Goal: Information Seeking & Learning: Compare options

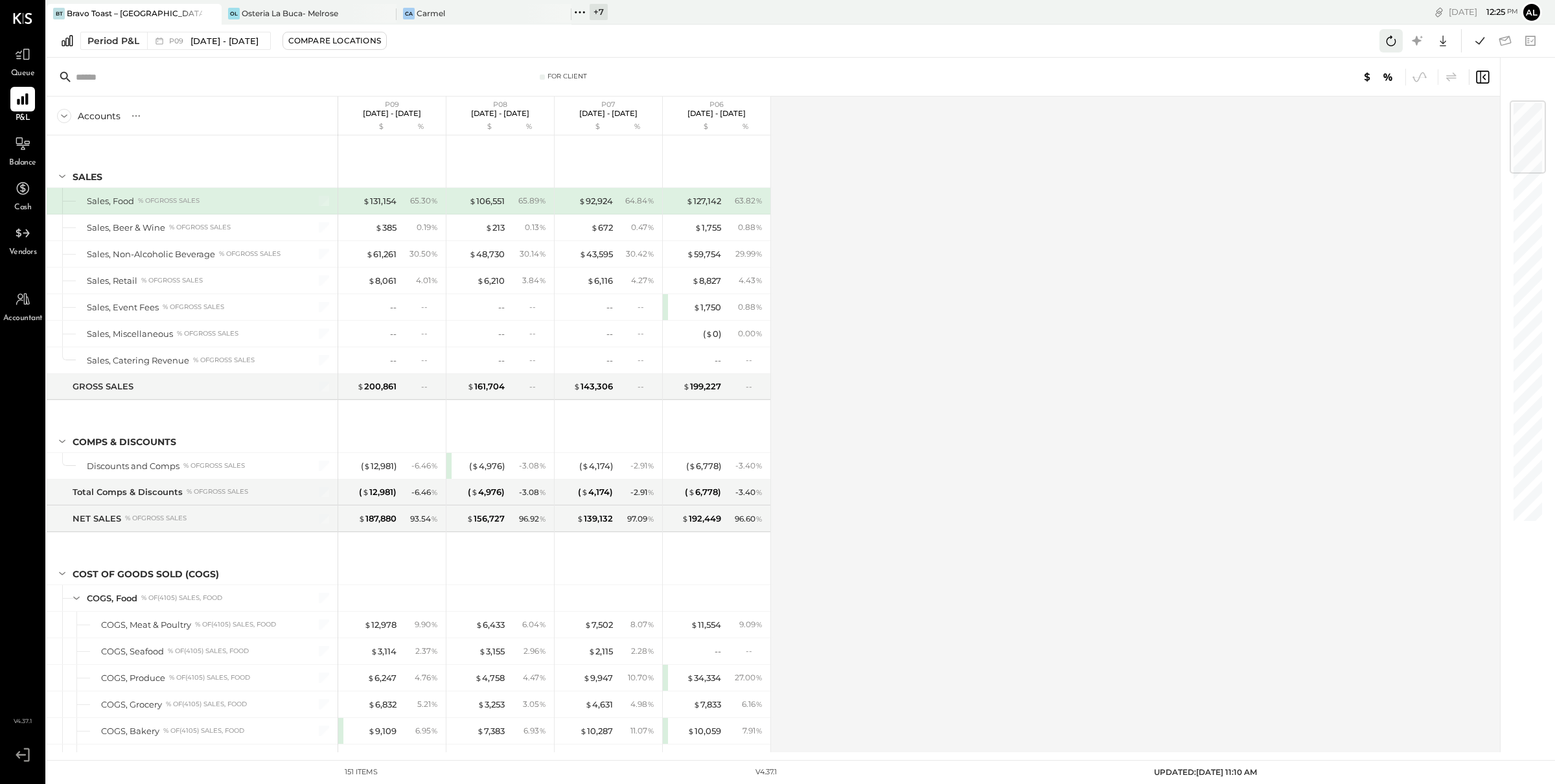
click at [1388, 40] on icon at bounding box center [1392, 41] width 17 height 17
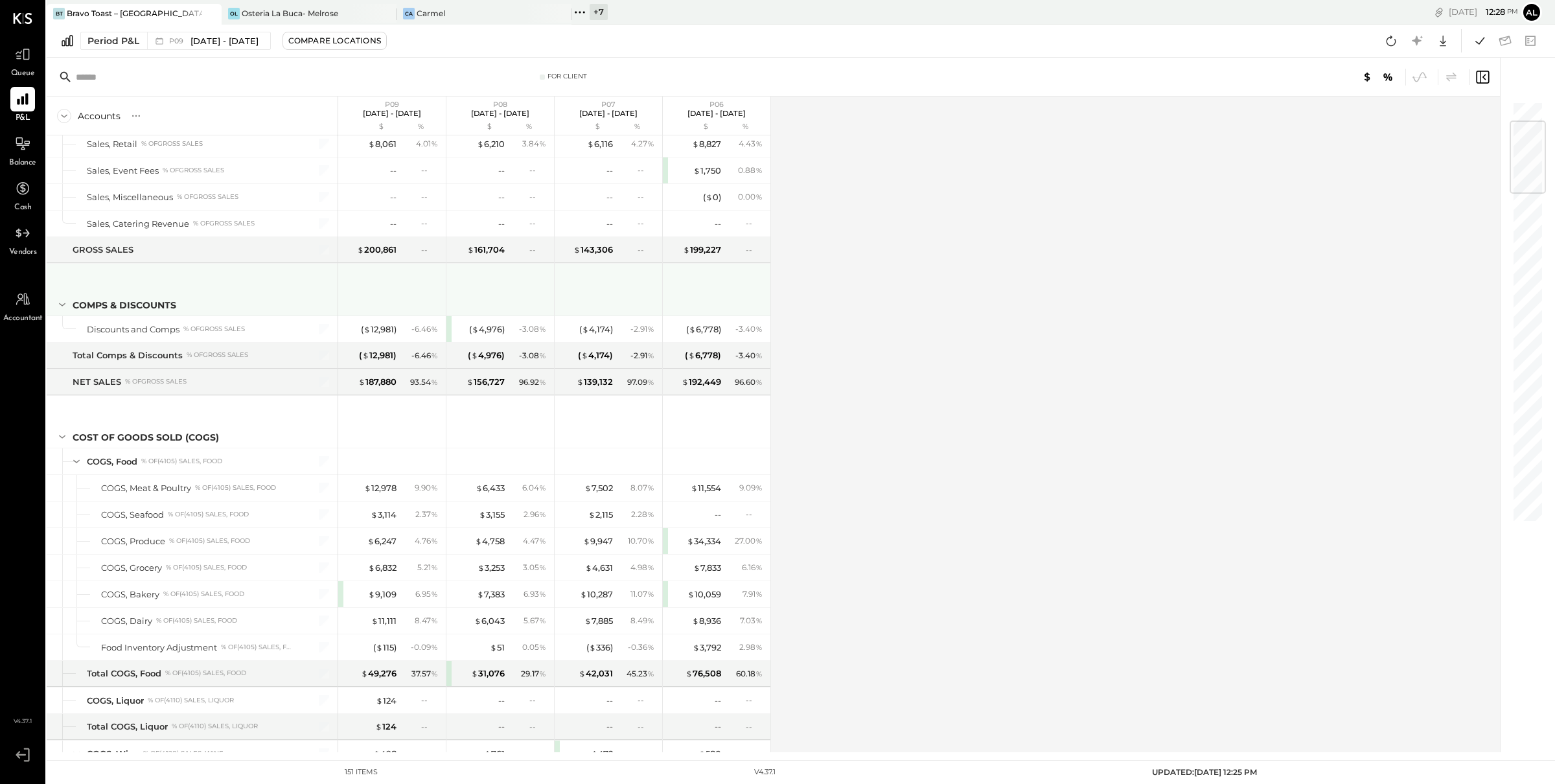
scroll to position [170, 0]
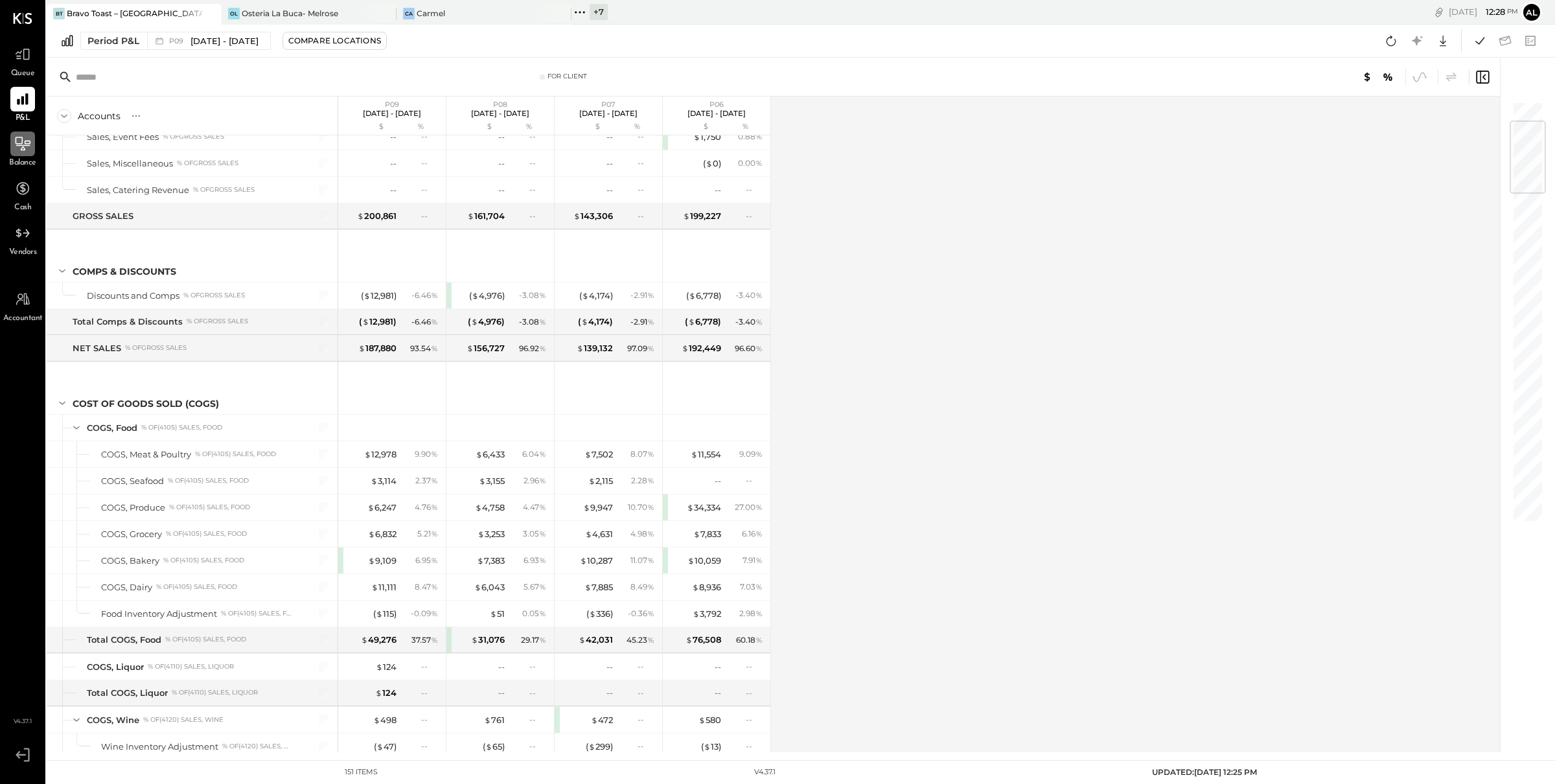
click at [19, 152] on icon at bounding box center [23, 144] width 17 height 17
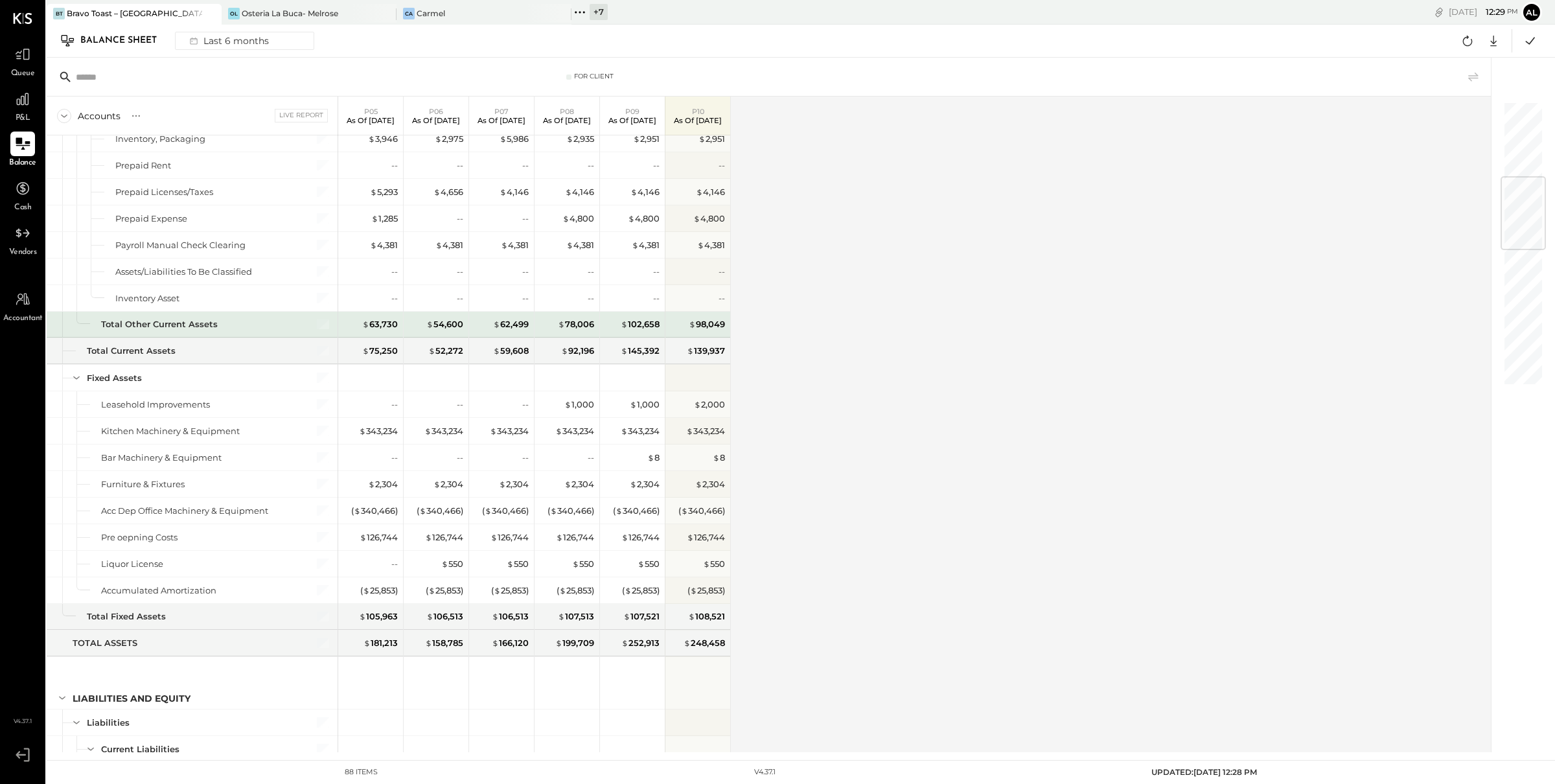
scroll to position [636, 0]
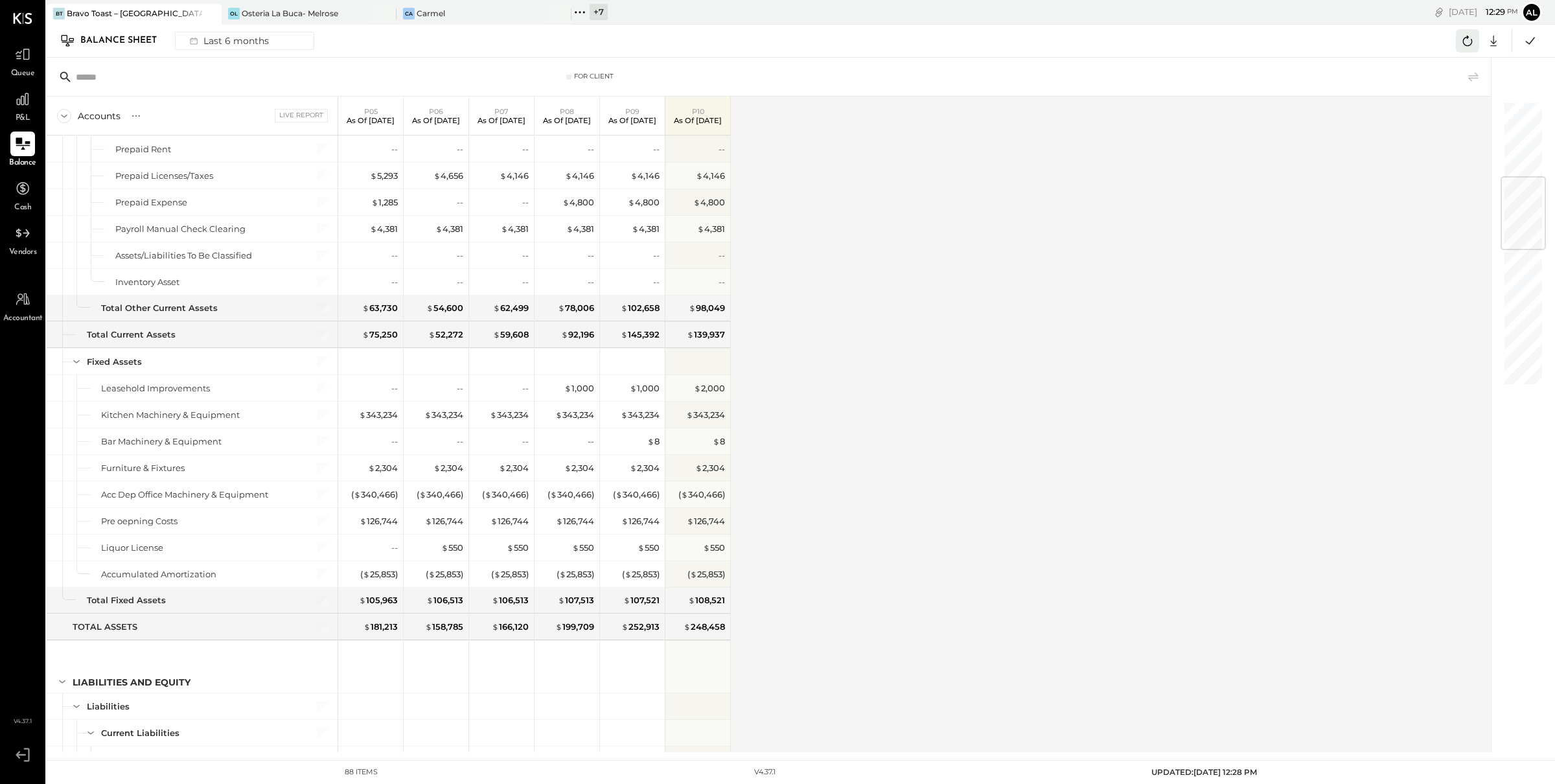
click at [1473, 43] on icon at bounding box center [1468, 41] width 17 height 17
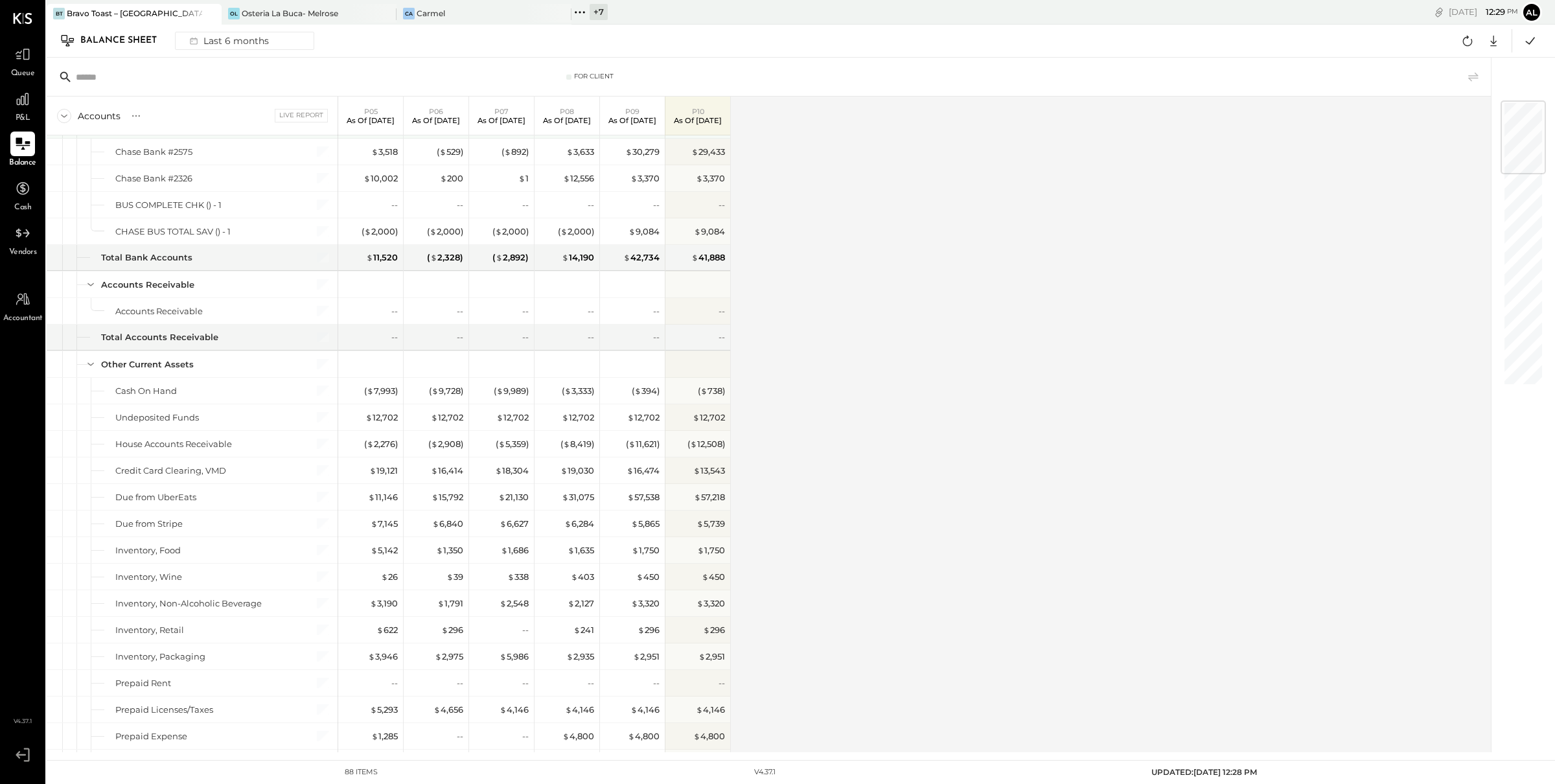
scroll to position [0, 0]
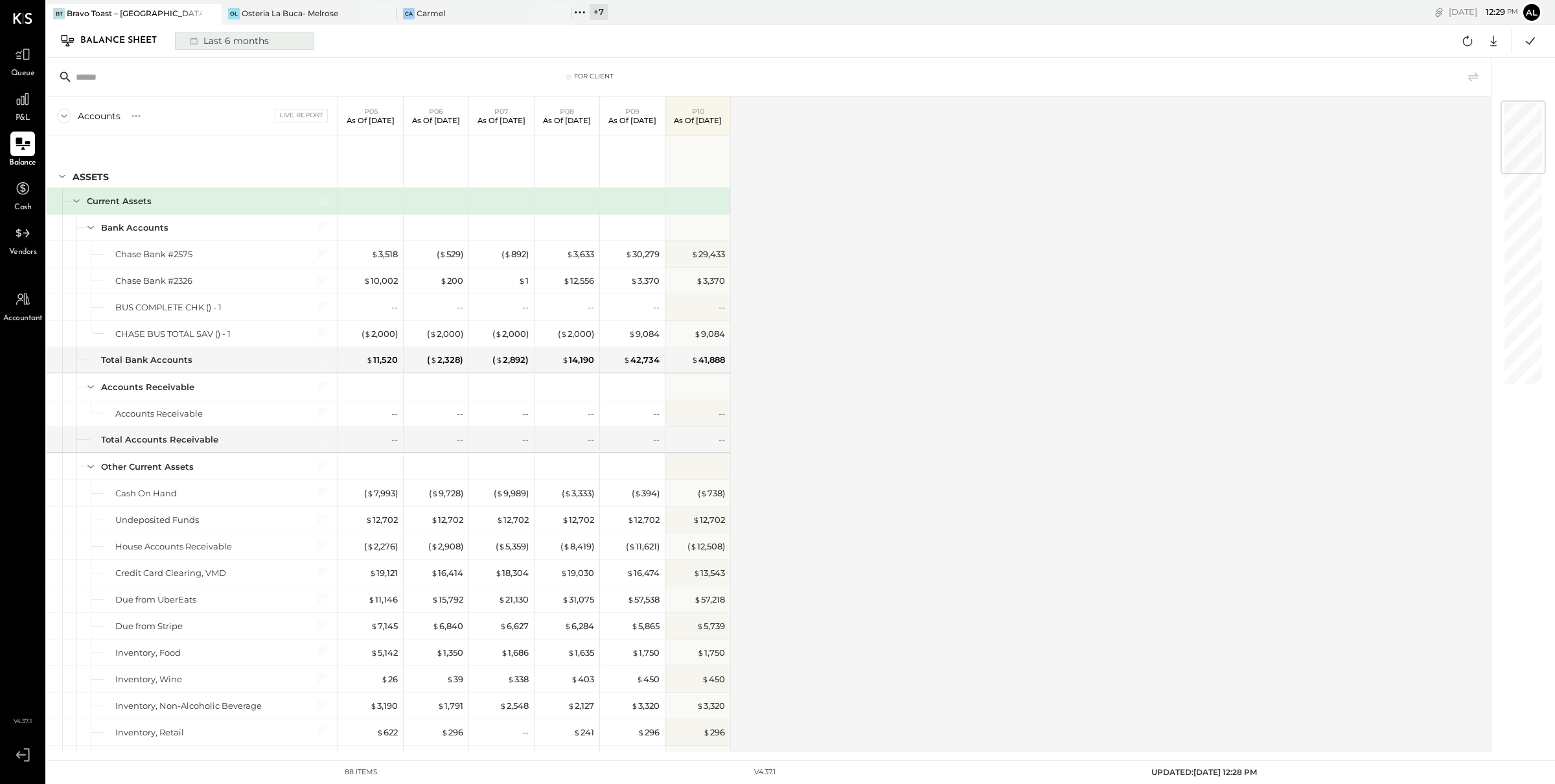
click at [239, 46] on div "Last 6 months" at bounding box center [228, 41] width 92 height 17
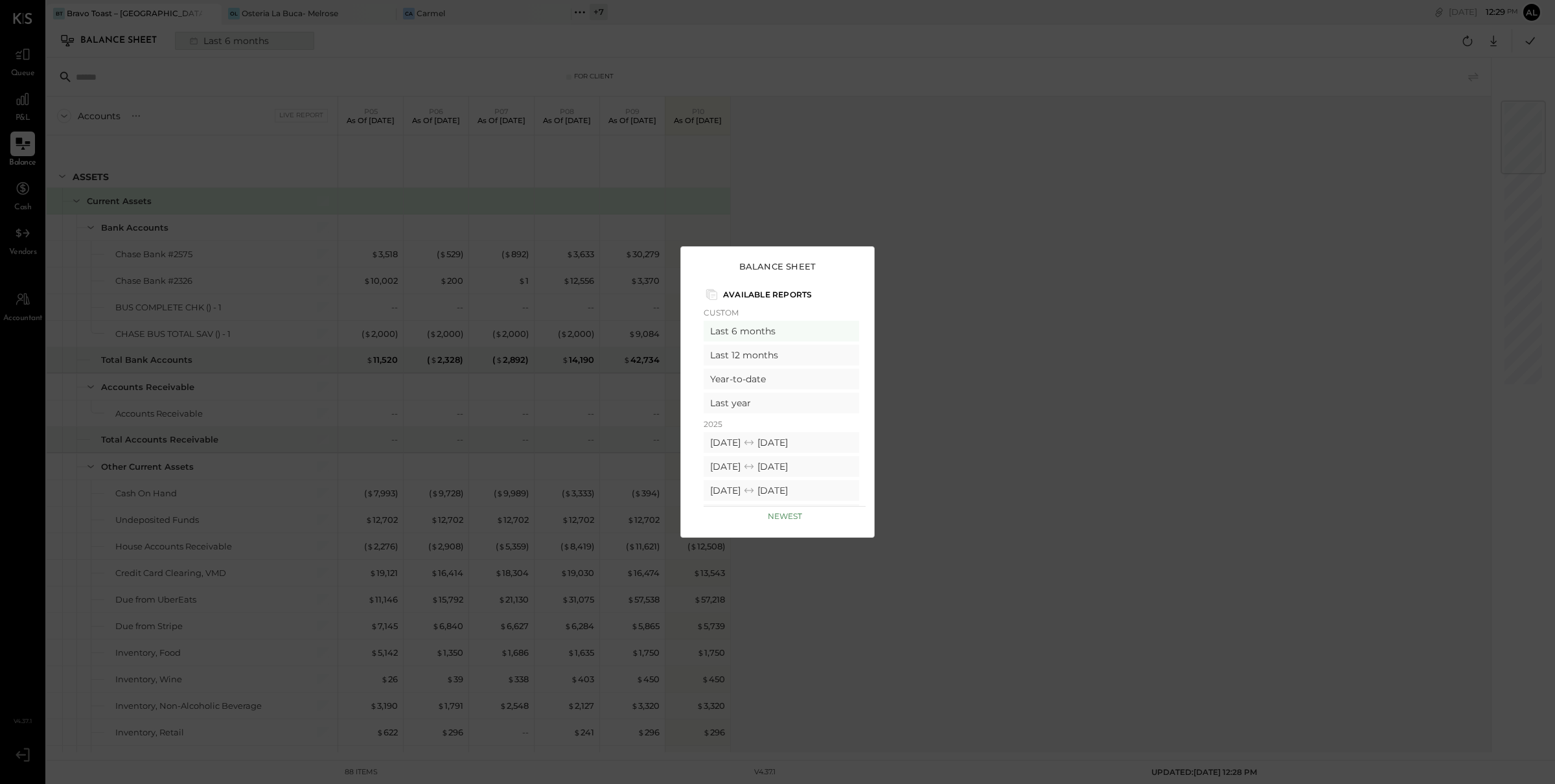
click at [239, 46] on div "Balance Sheet Available Reports Custom Last 6 months Last 12 months Year-to-dat…" at bounding box center [778, 392] width 1555 height 784
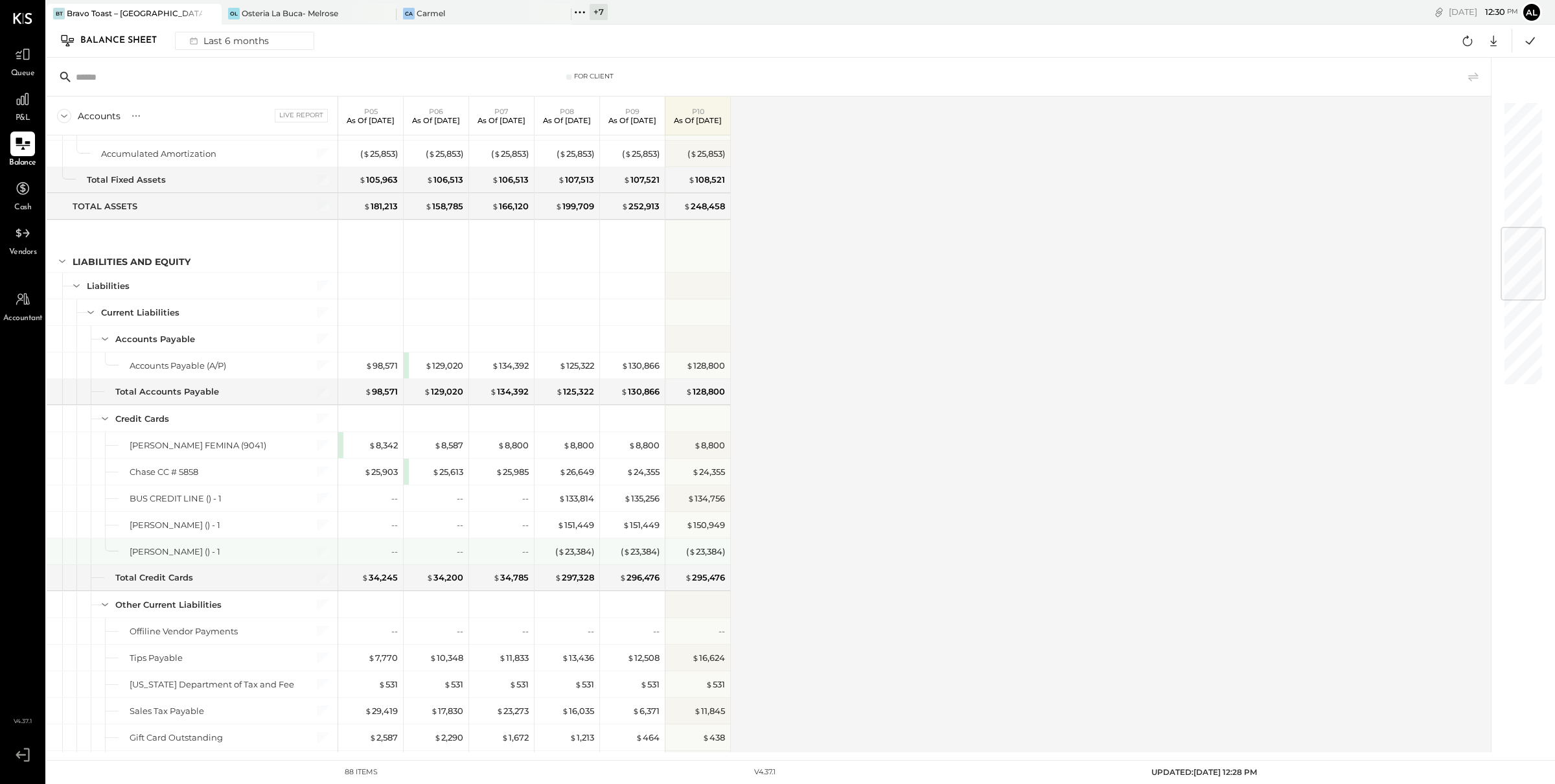
scroll to position [1059, 0]
click at [408, 477] on div "$ 25,613" at bounding box center [435, 469] width 64 height 26
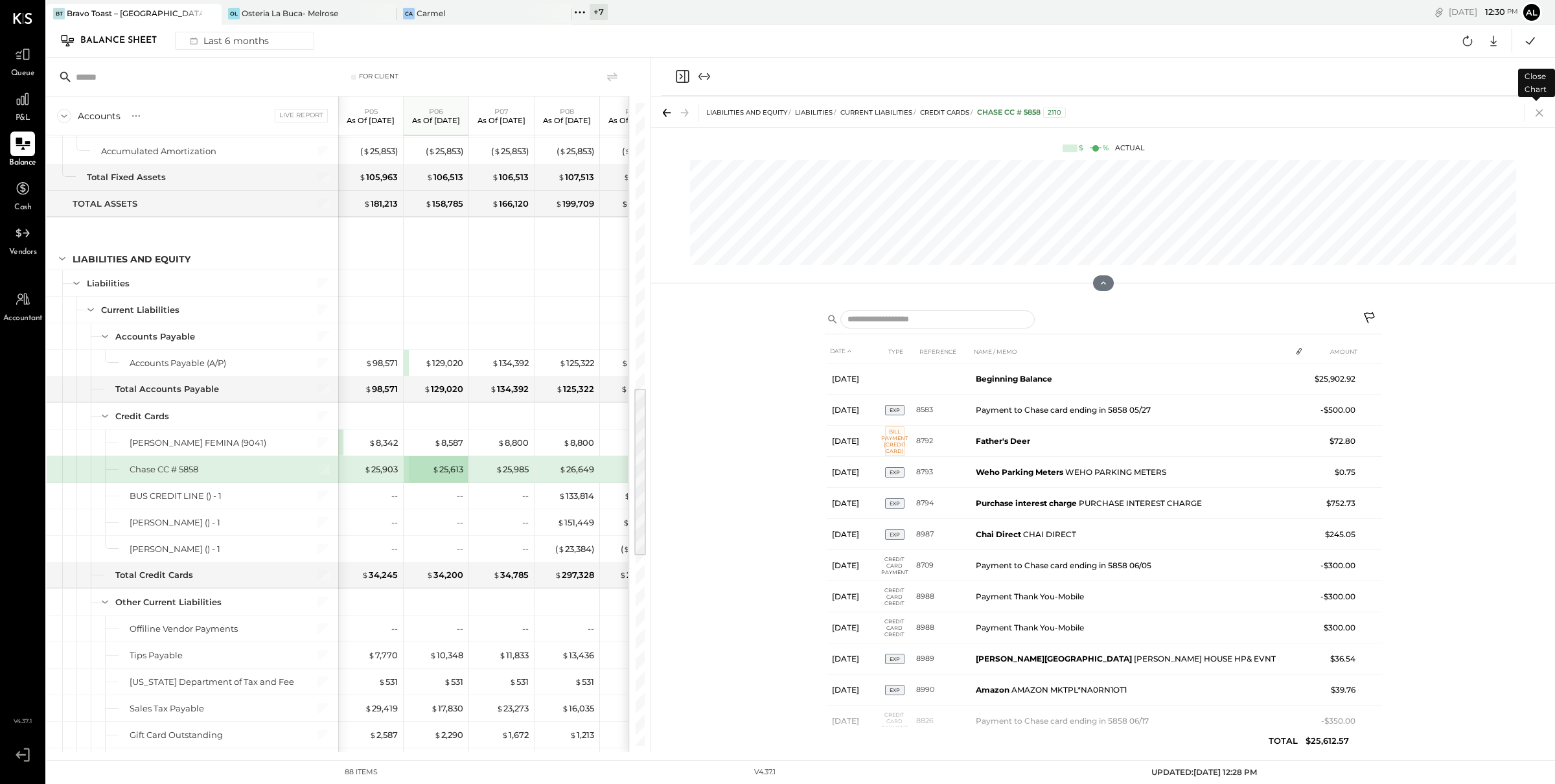
click at [1539, 114] on icon at bounding box center [1540, 112] width 18 height 18
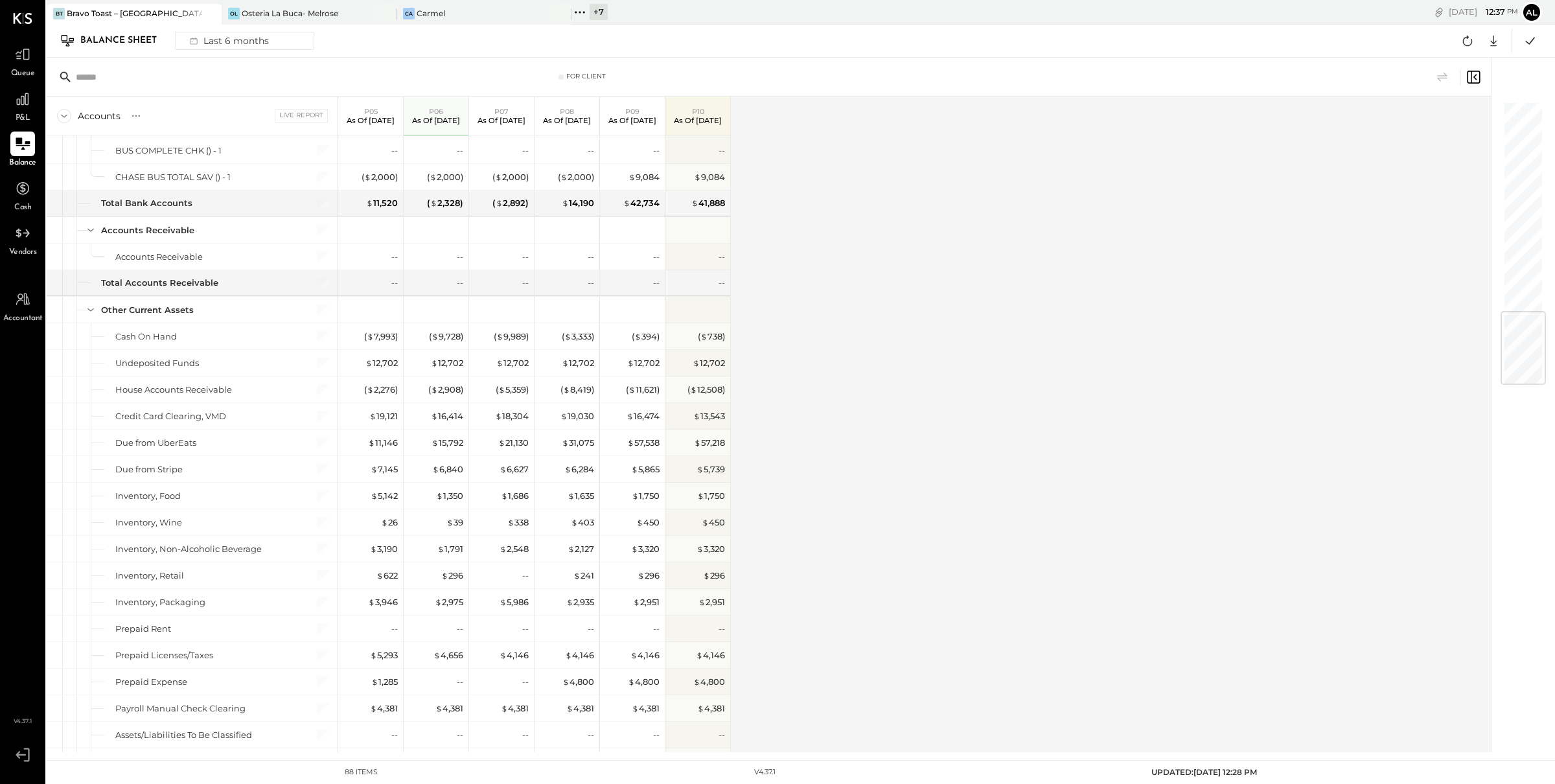
scroll to position [1038, 0]
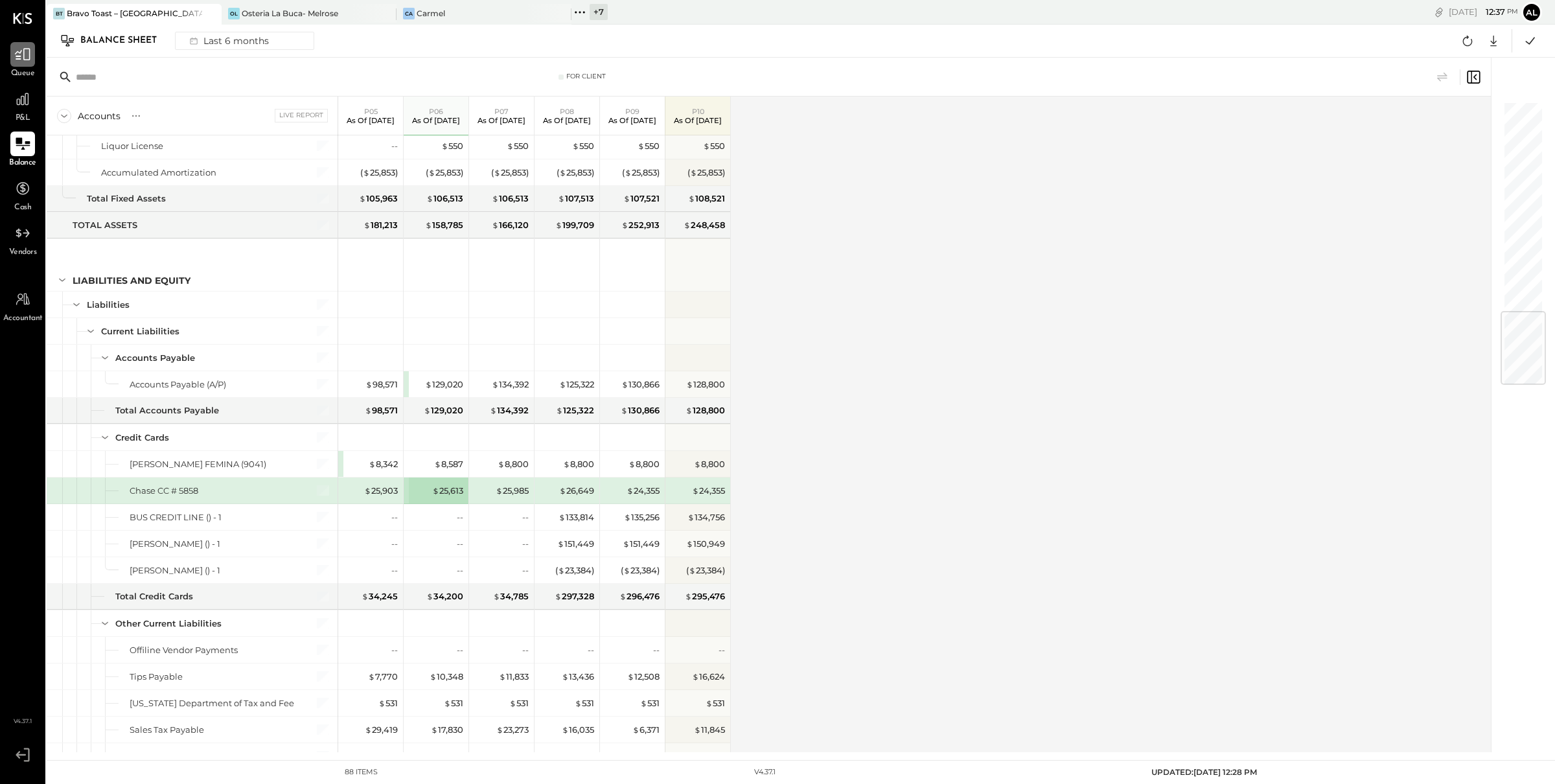
click at [23, 53] on icon at bounding box center [23, 55] width 15 height 12
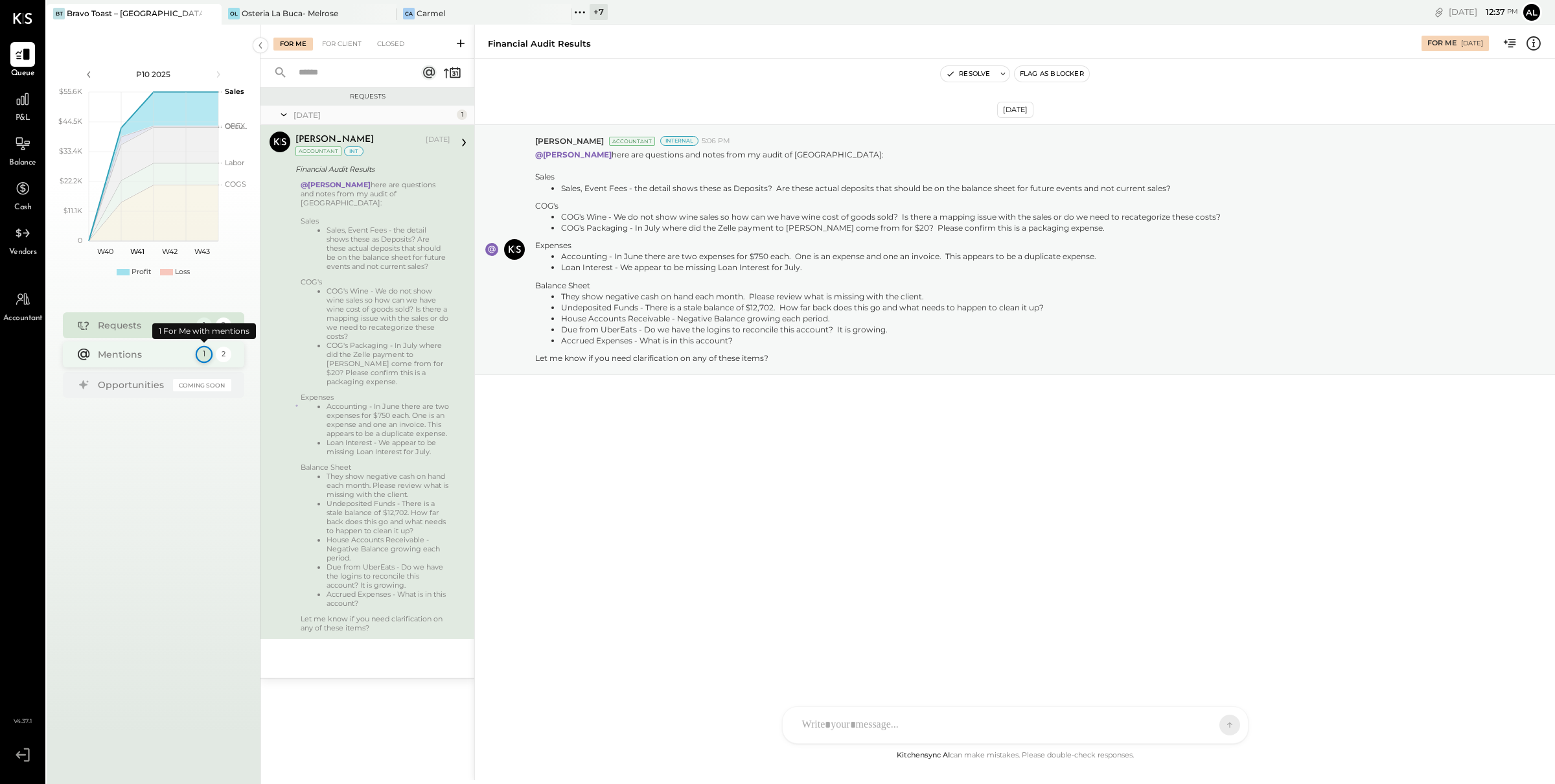
click at [204, 356] on div "1" at bounding box center [204, 355] width 17 height 17
click at [24, 100] on icon at bounding box center [23, 99] width 17 height 17
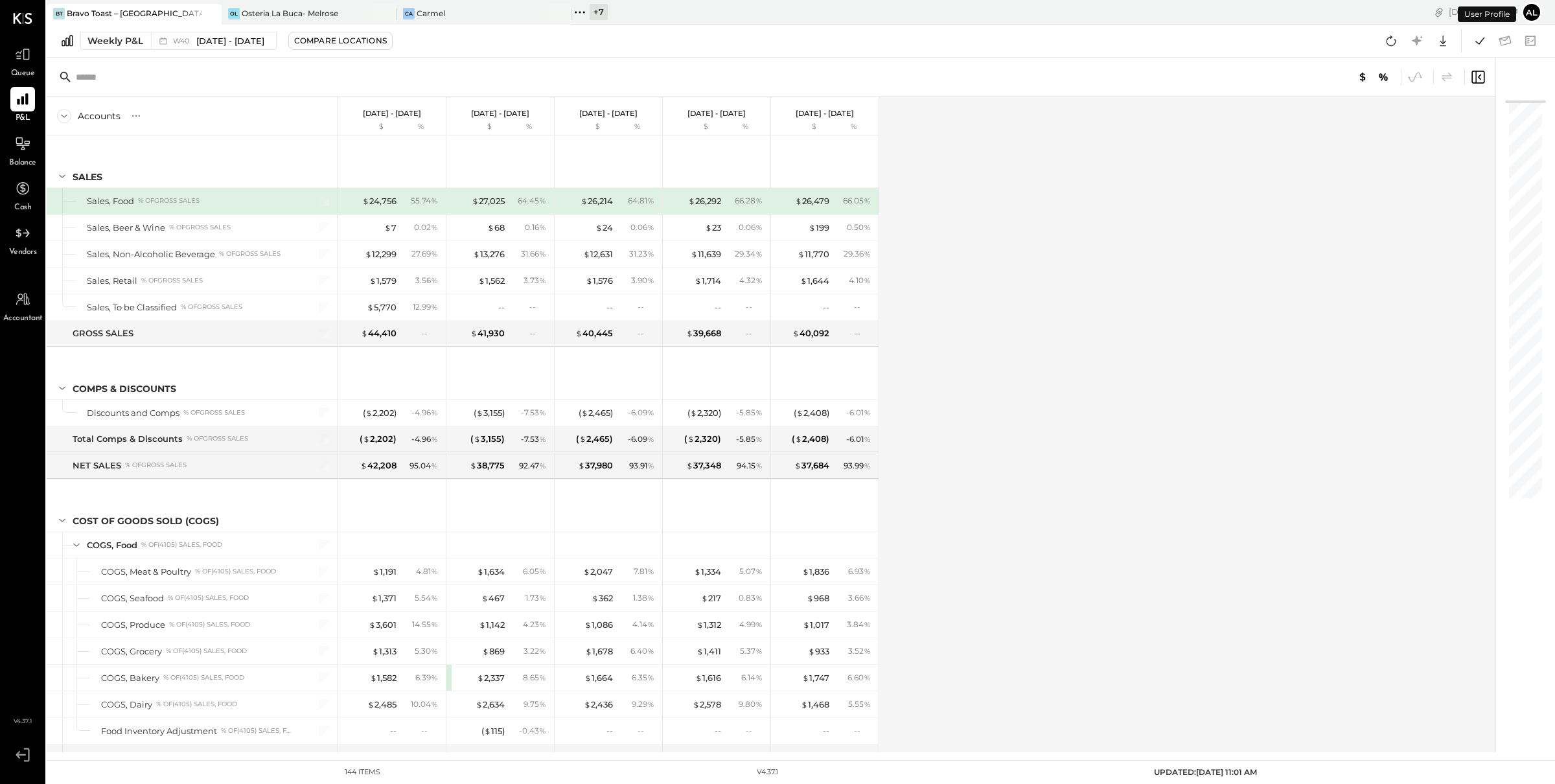
scroll to position [2751, 0]
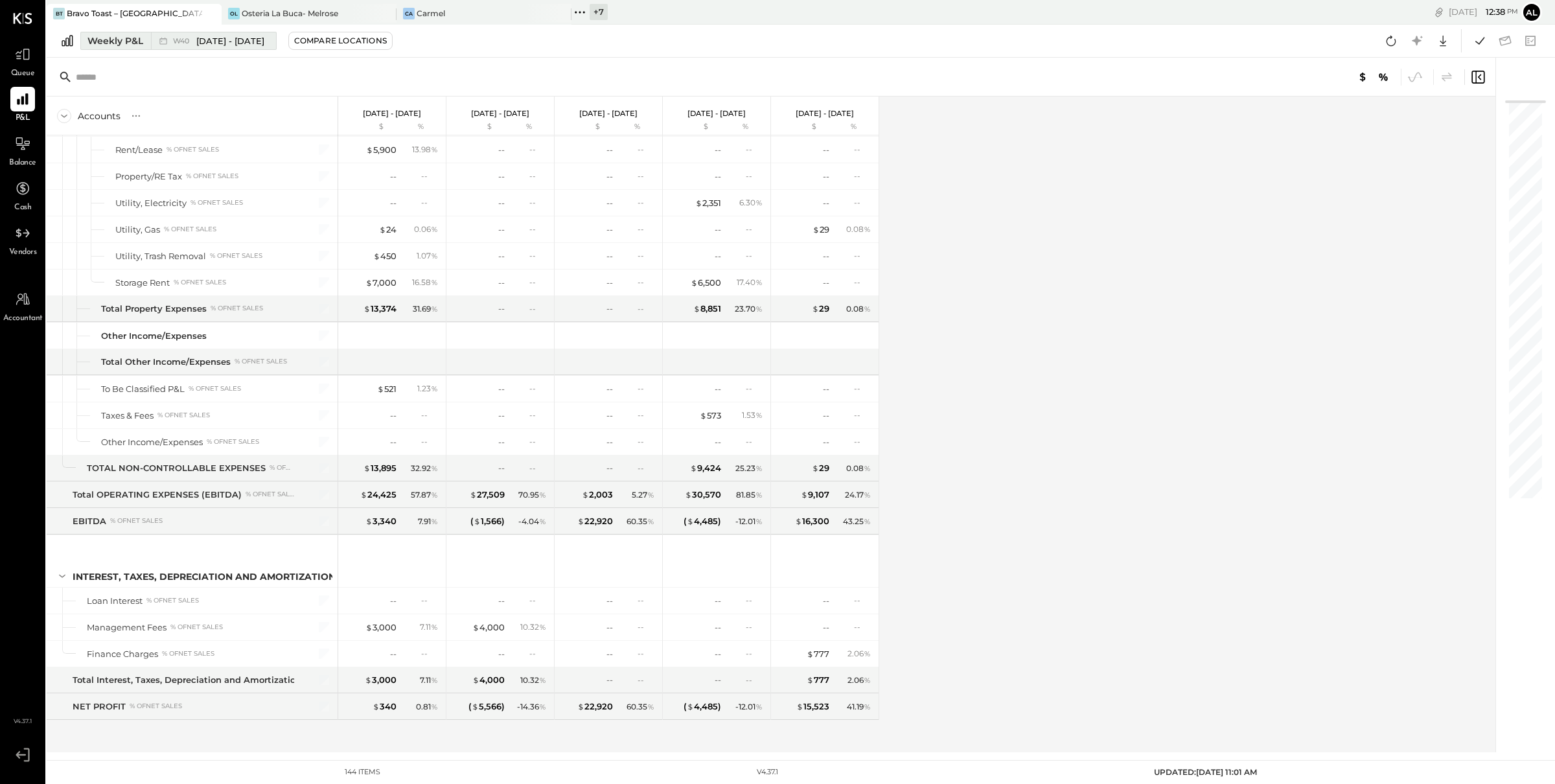
click at [115, 38] on div "Weekly P&L" at bounding box center [115, 40] width 56 height 12
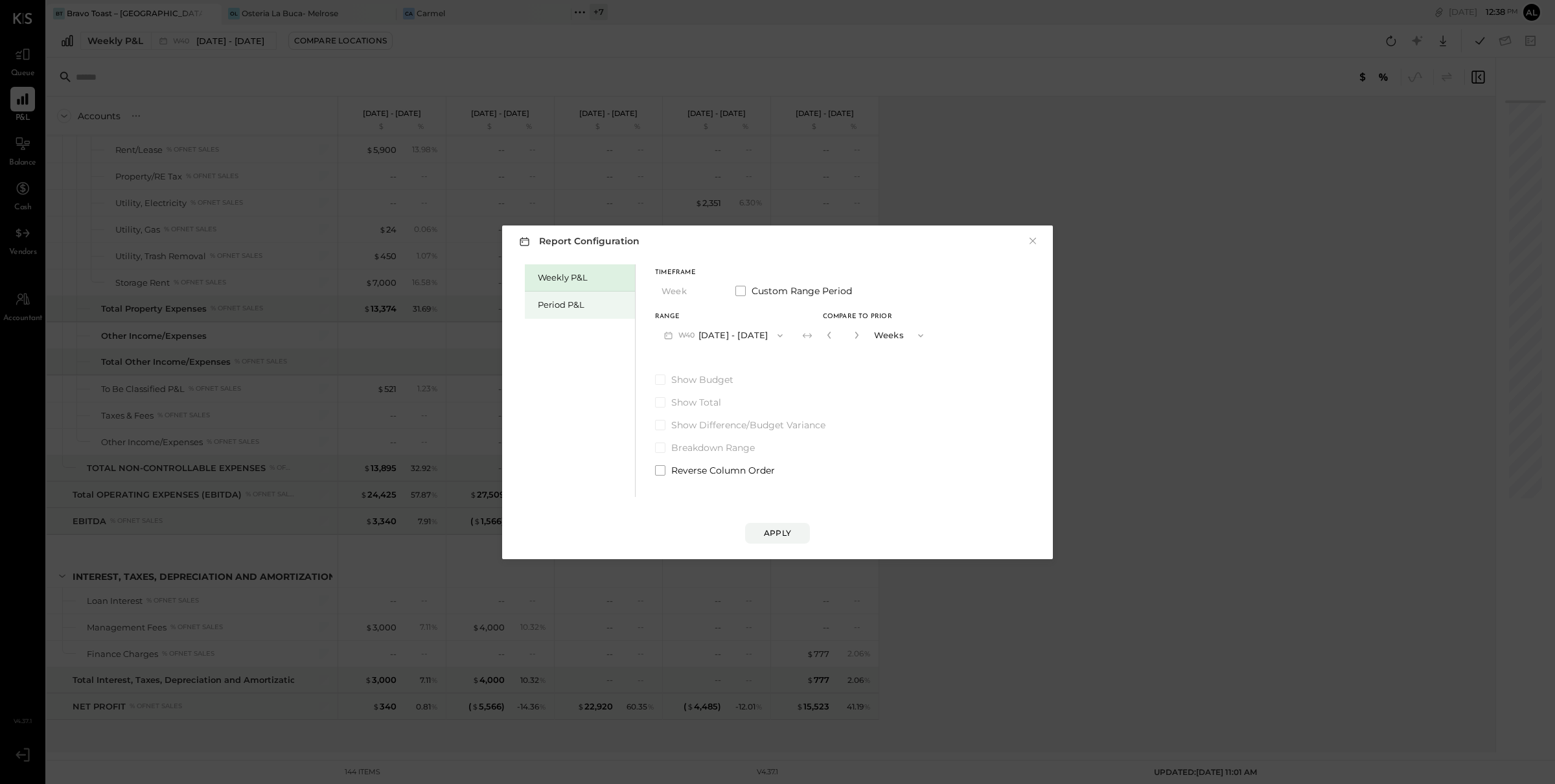
click at [554, 300] on div "Period P&L" at bounding box center [583, 305] width 90 height 12
click at [747, 336] on button "P10 [DATE] - [DATE]" at bounding box center [722, 334] width 133 height 24
click at [747, 367] on span "[DATE] - [DATE]" at bounding box center [716, 363] width 62 height 11
click at [852, 342] on div "Compare" at bounding box center [831, 337] width 42 height 11
click at [861, 333] on div "*" at bounding box center [841, 334] width 40 height 24
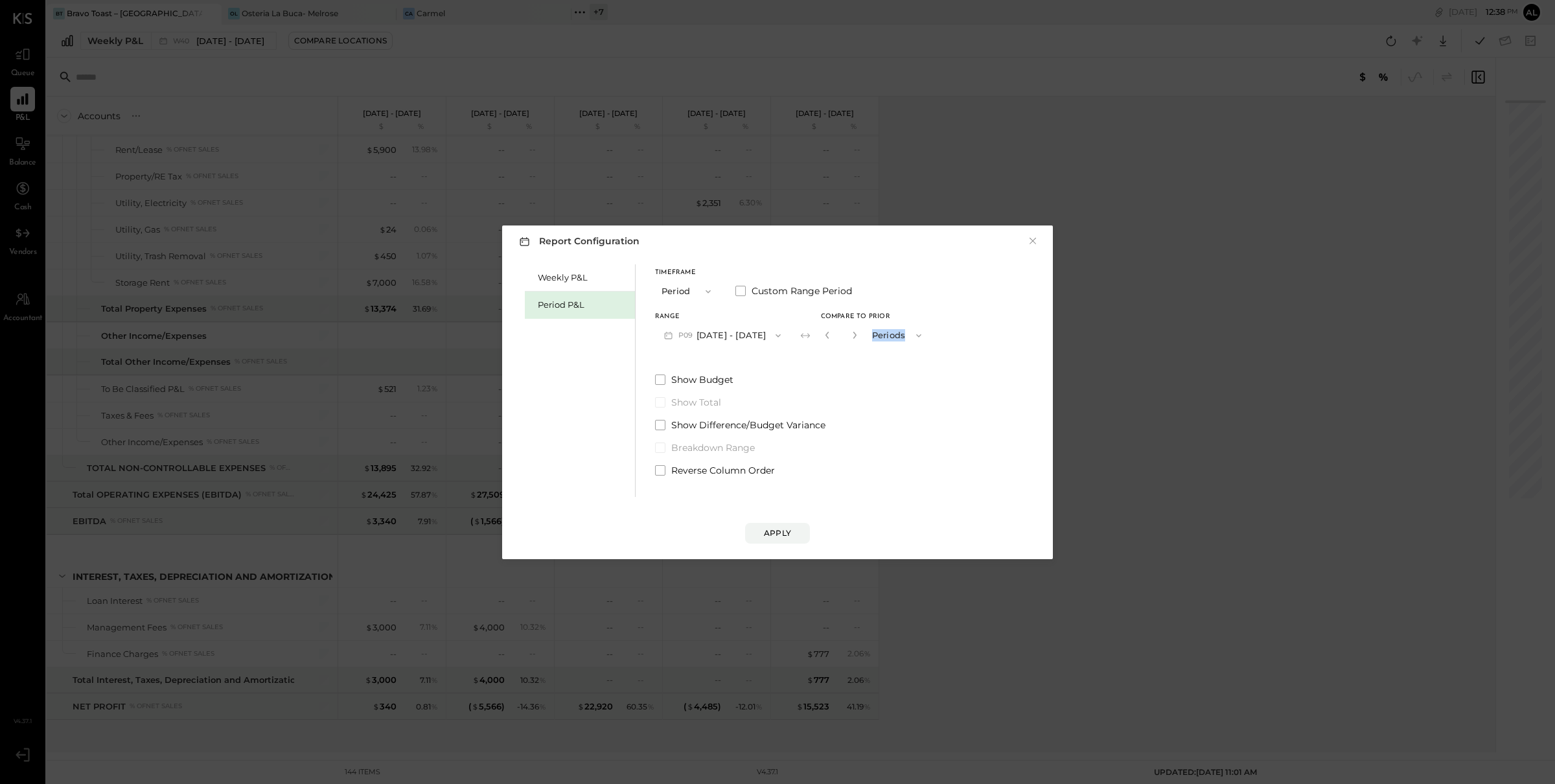
click at [861, 333] on div "*" at bounding box center [841, 334] width 40 height 24
click at [858, 334] on icon "button" at bounding box center [854, 335] width 8 height 8
type input "*"
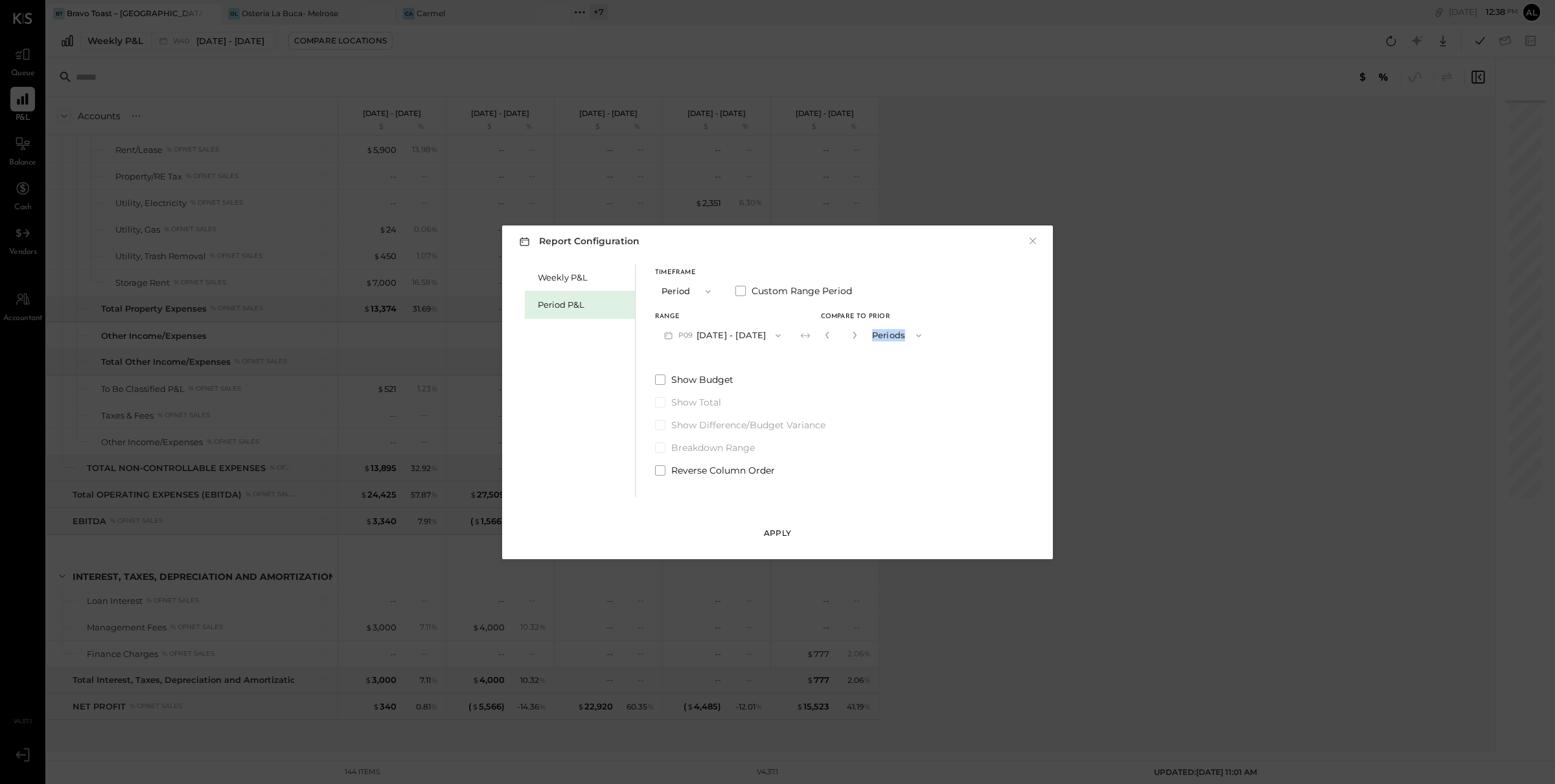
click at [776, 529] on div "Apply" at bounding box center [778, 532] width 27 height 11
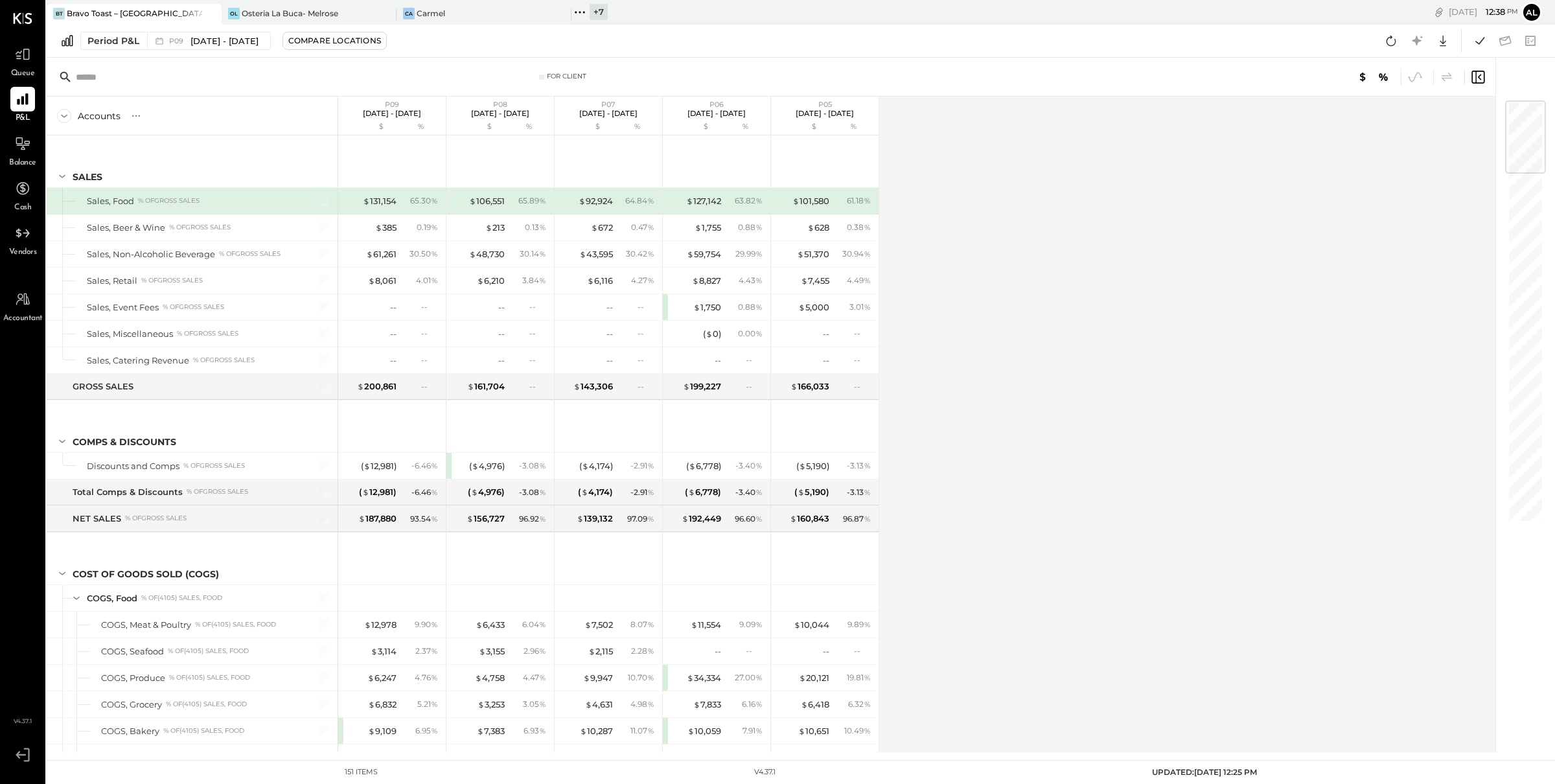
scroll to position [2938, 0]
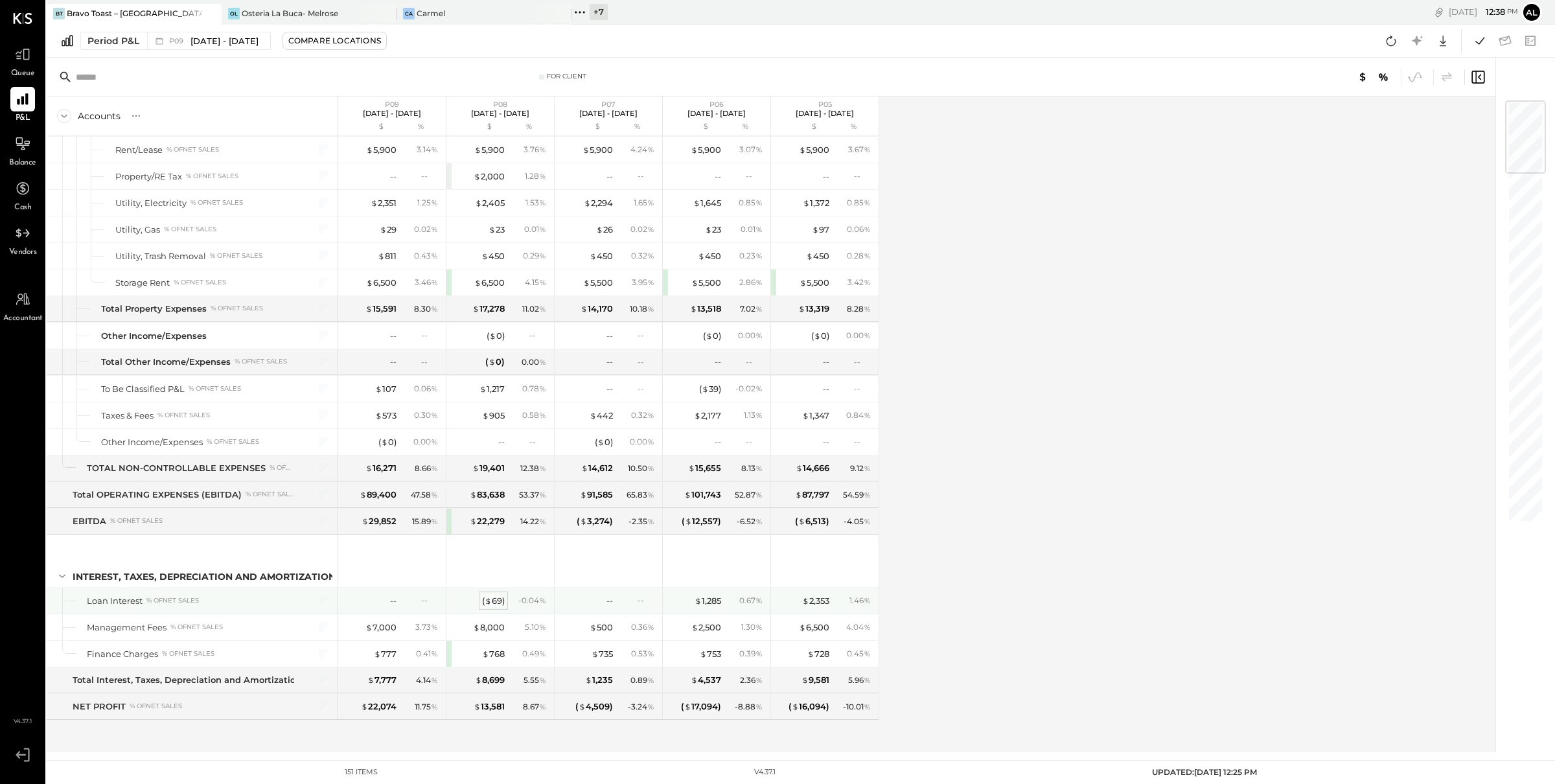
click at [492, 600] on div "( $ 69 )" at bounding box center [494, 600] width 23 height 12
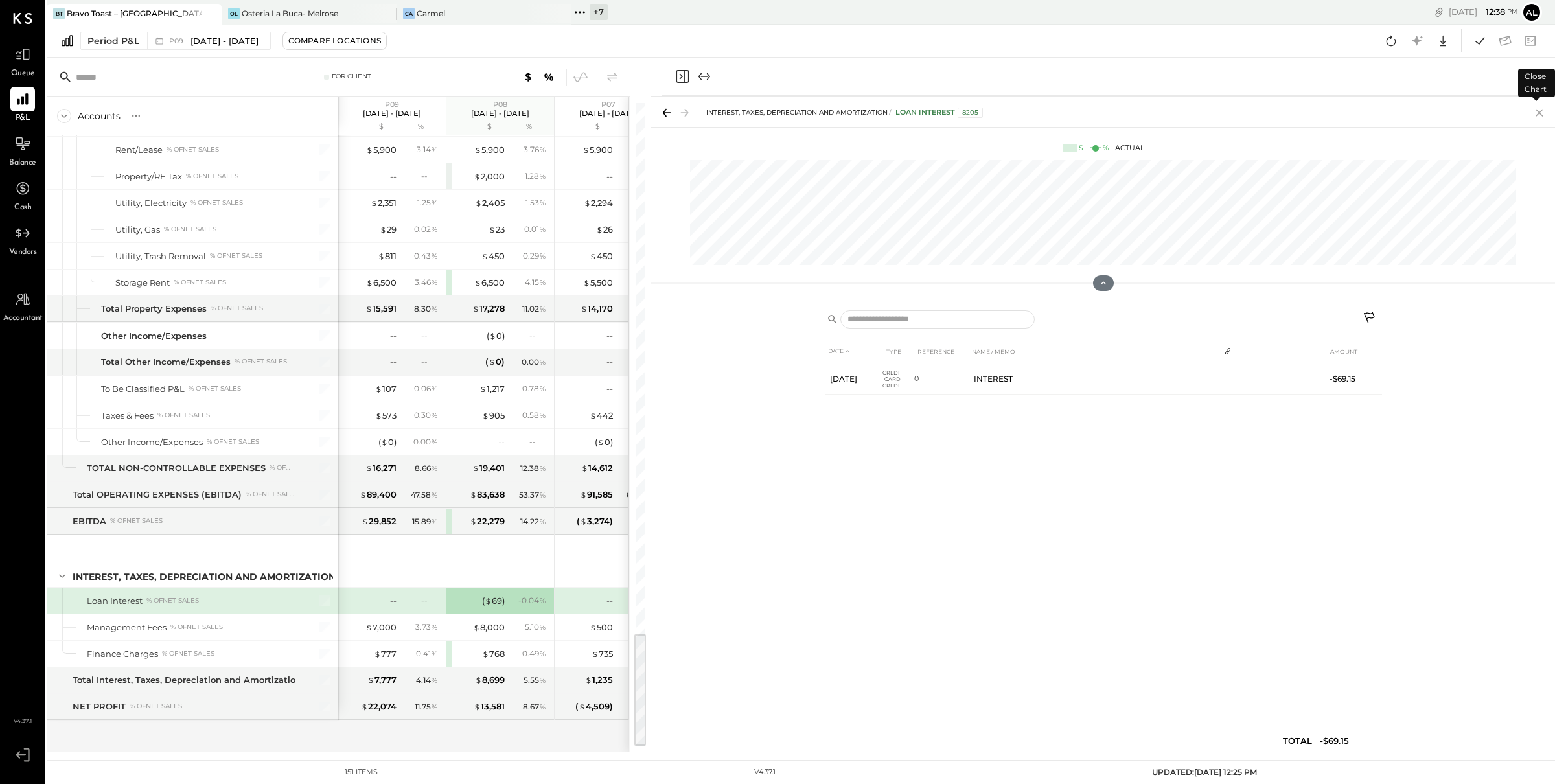
click at [1539, 112] on icon at bounding box center [1540, 112] width 18 height 18
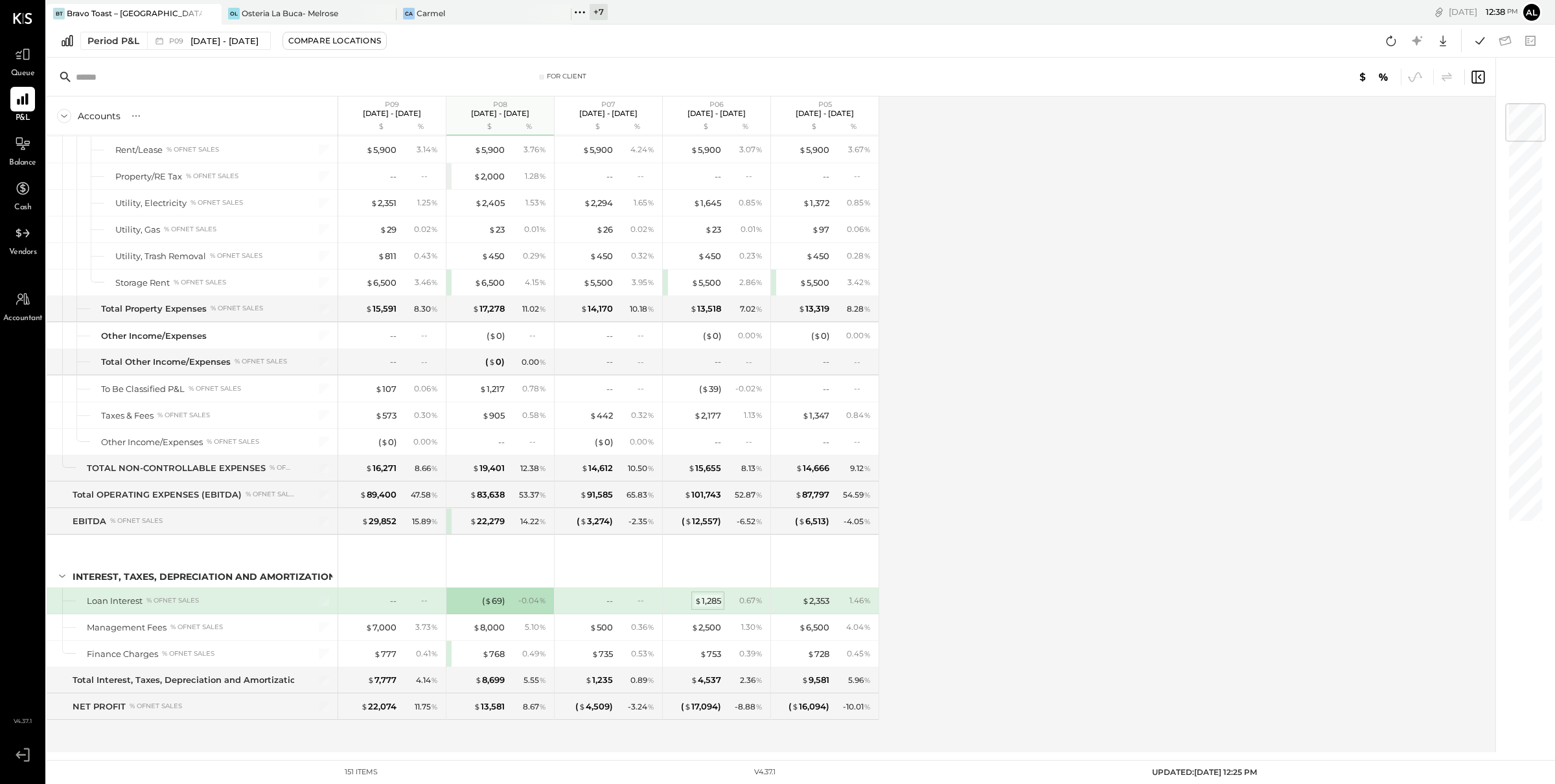
click at [710, 600] on div "$ 1,285" at bounding box center [708, 600] width 27 height 12
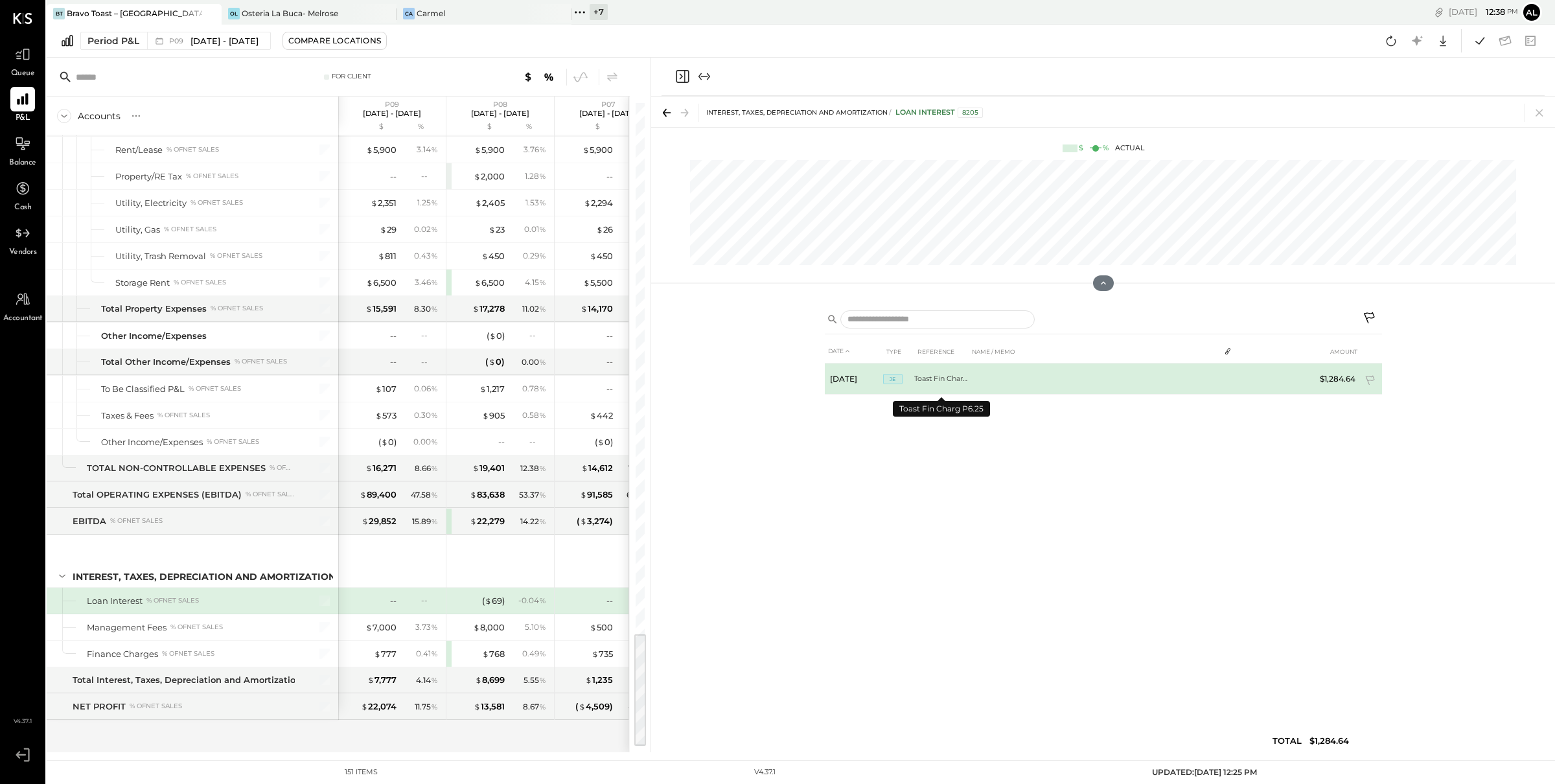
click at [944, 380] on td "Toast Fin Charg P6.25" at bounding box center [941, 379] width 55 height 31
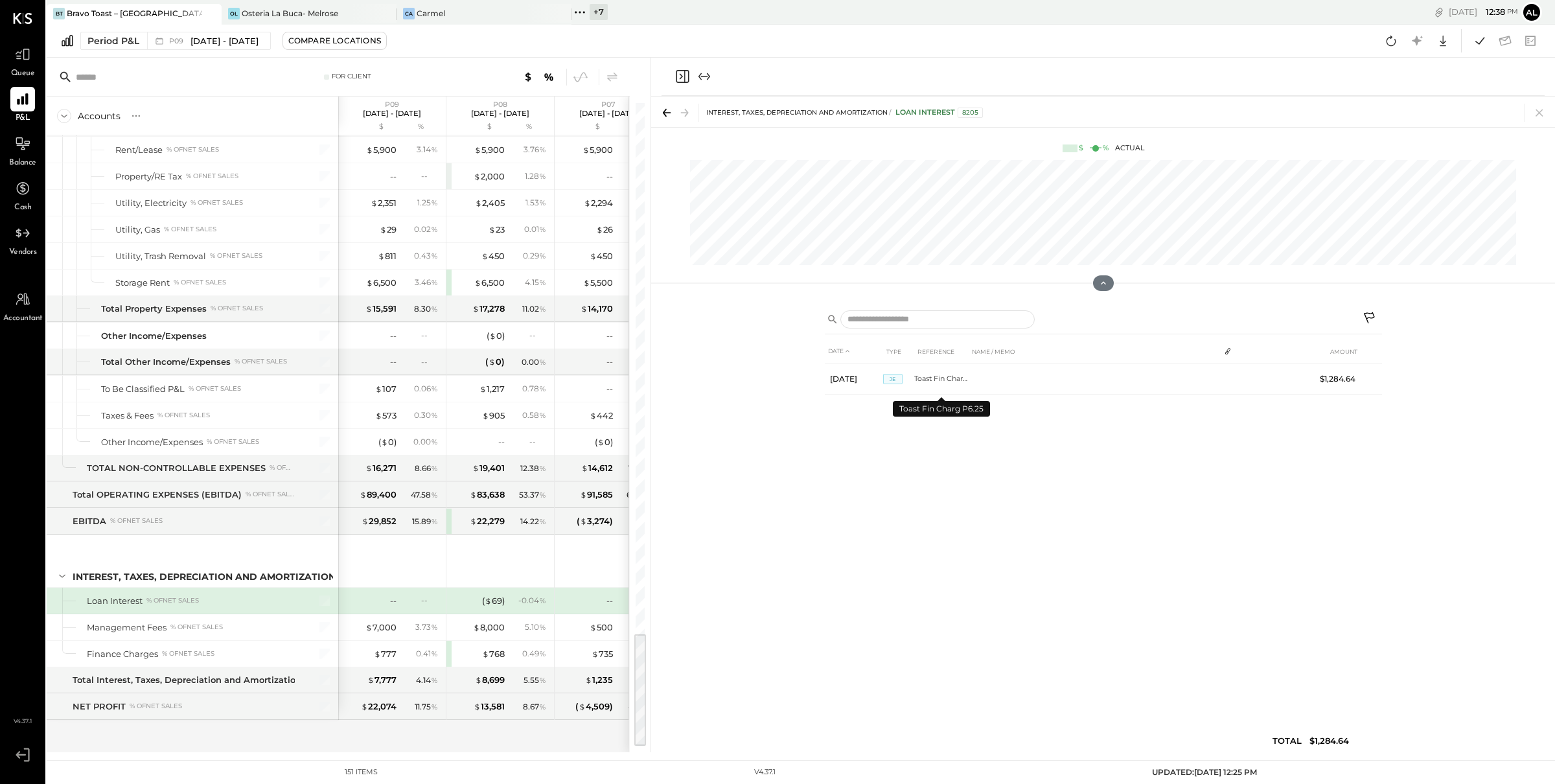
click at [914, 473] on div "DATE TYPE REFERENCE NAME / MEMO AMOUNT [DATE] JE Toast Fin Charg P6.25 $1,284.64" at bounding box center [1103, 549] width 557 height 419
click at [1542, 114] on icon at bounding box center [1539, 112] width 7 height 7
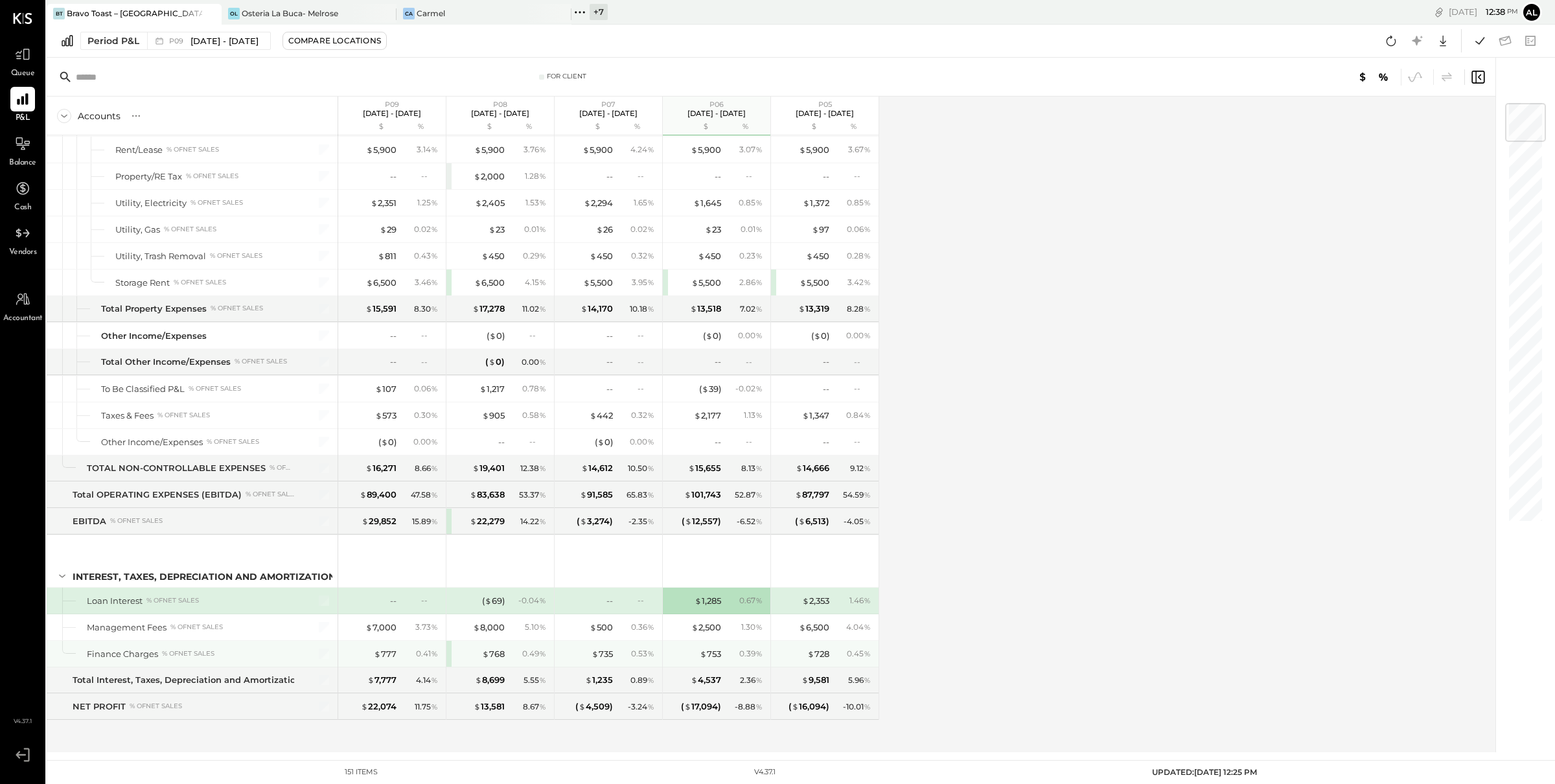
click at [447, 655] on div "$ 768 0.49 %" at bounding box center [501, 653] width 108 height 26
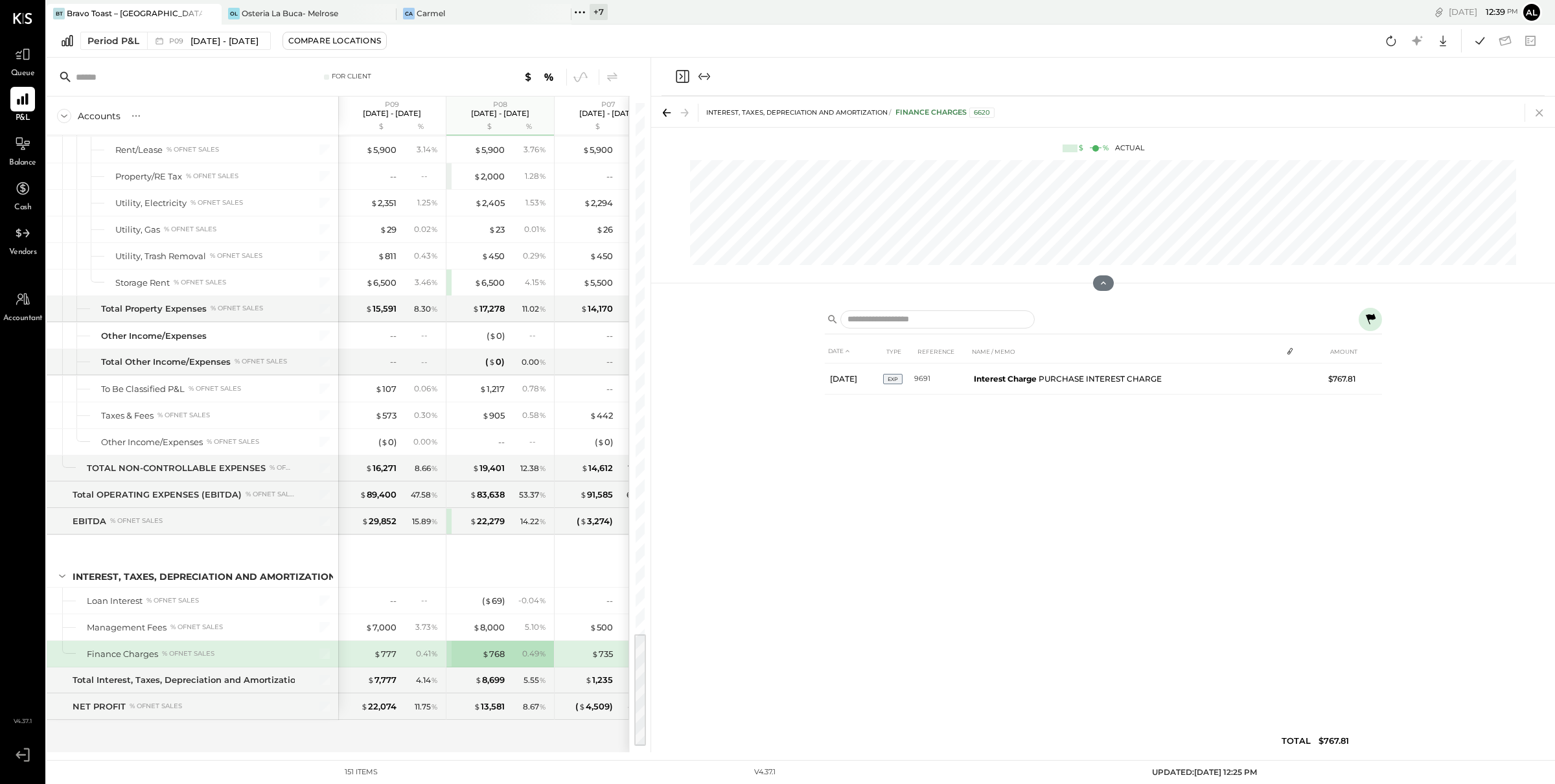
click at [1540, 110] on icon at bounding box center [1539, 112] width 7 height 7
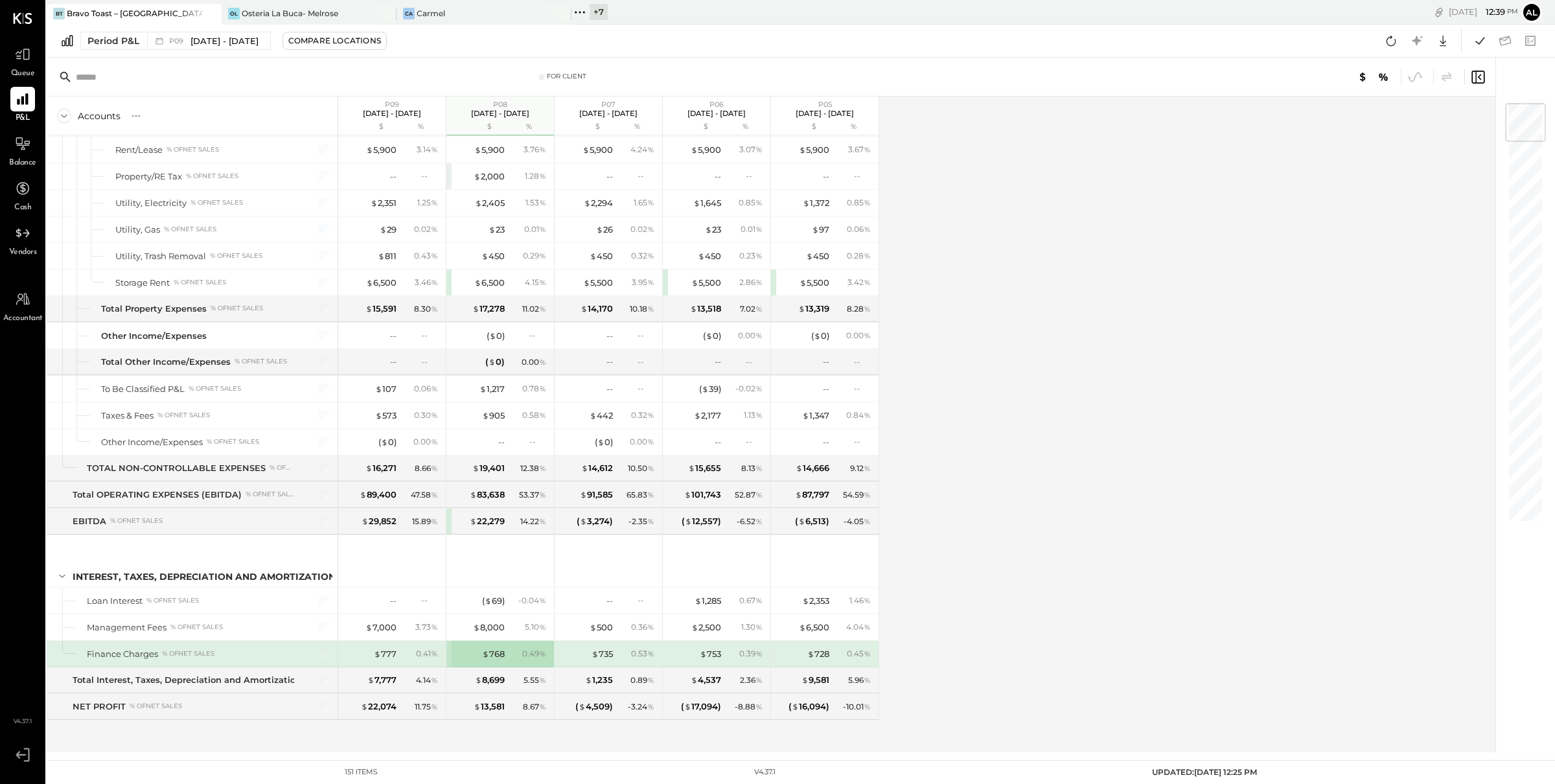
click at [449, 656] on div "$ 768 0.49 %" at bounding box center [501, 653] width 108 height 26
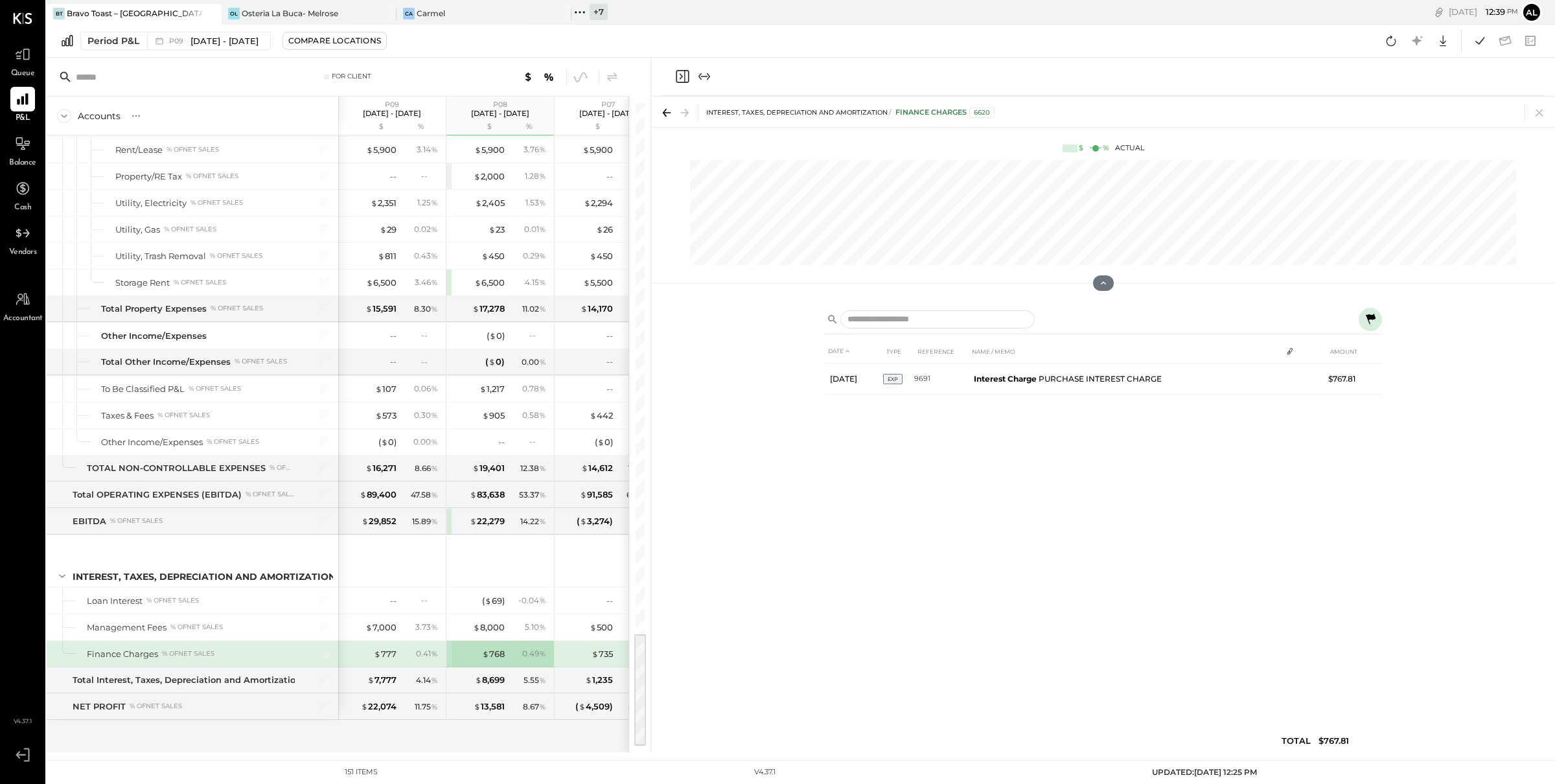
click at [1376, 316] on icon at bounding box center [1370, 319] width 15 height 15
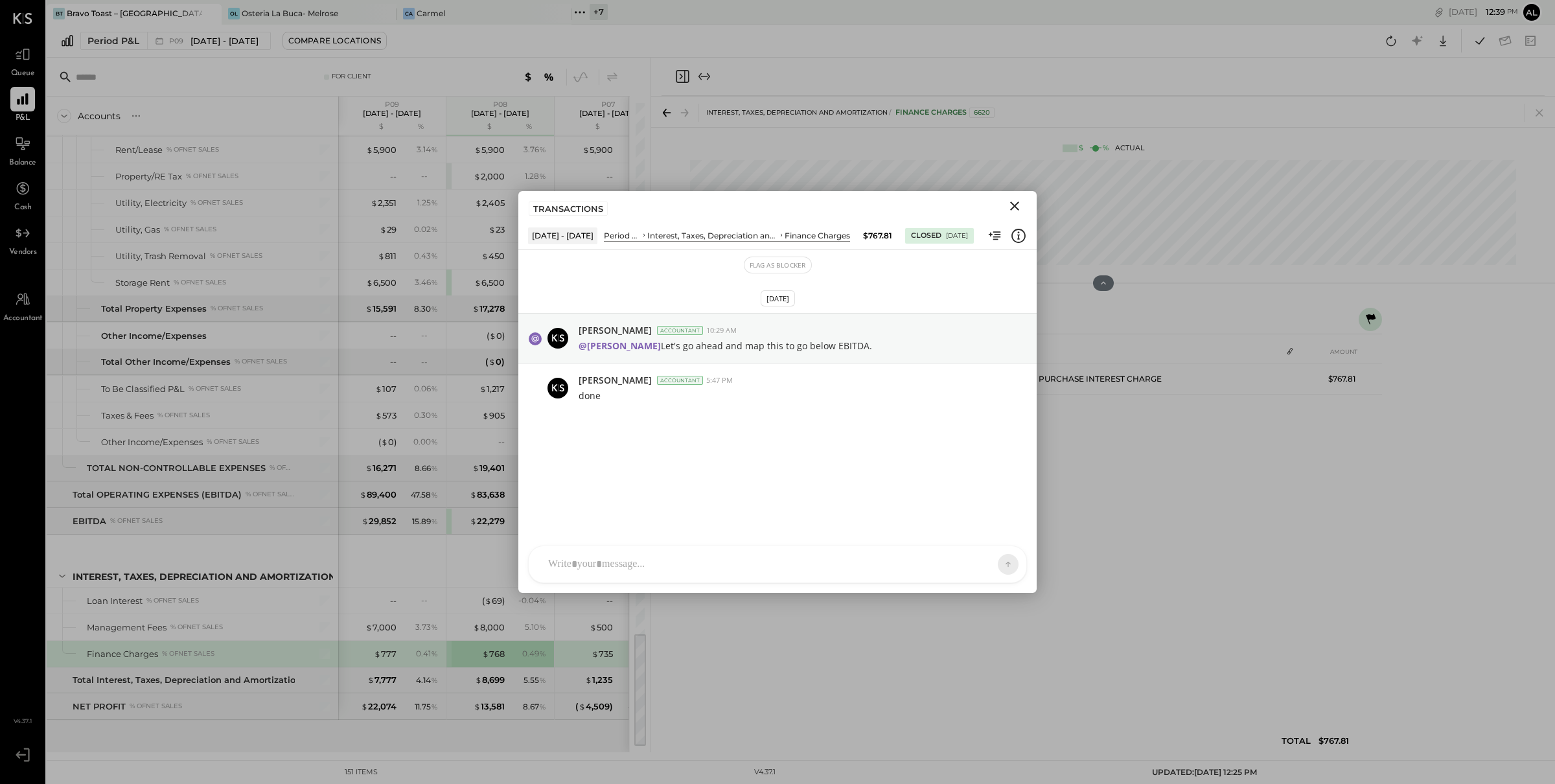
click at [1016, 206] on icon "Close" at bounding box center [1015, 206] width 15 height 15
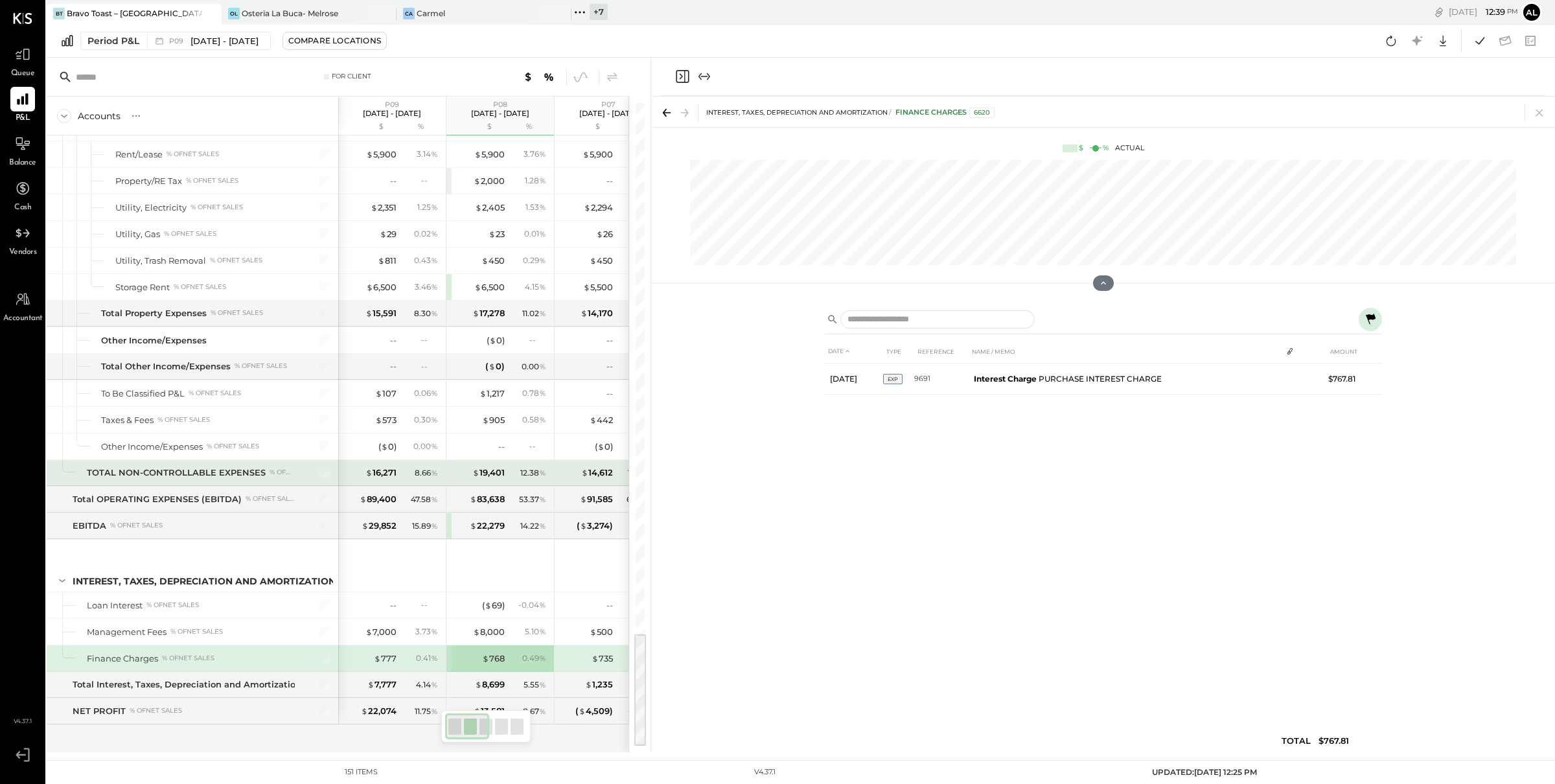
scroll to position [2938, 0]
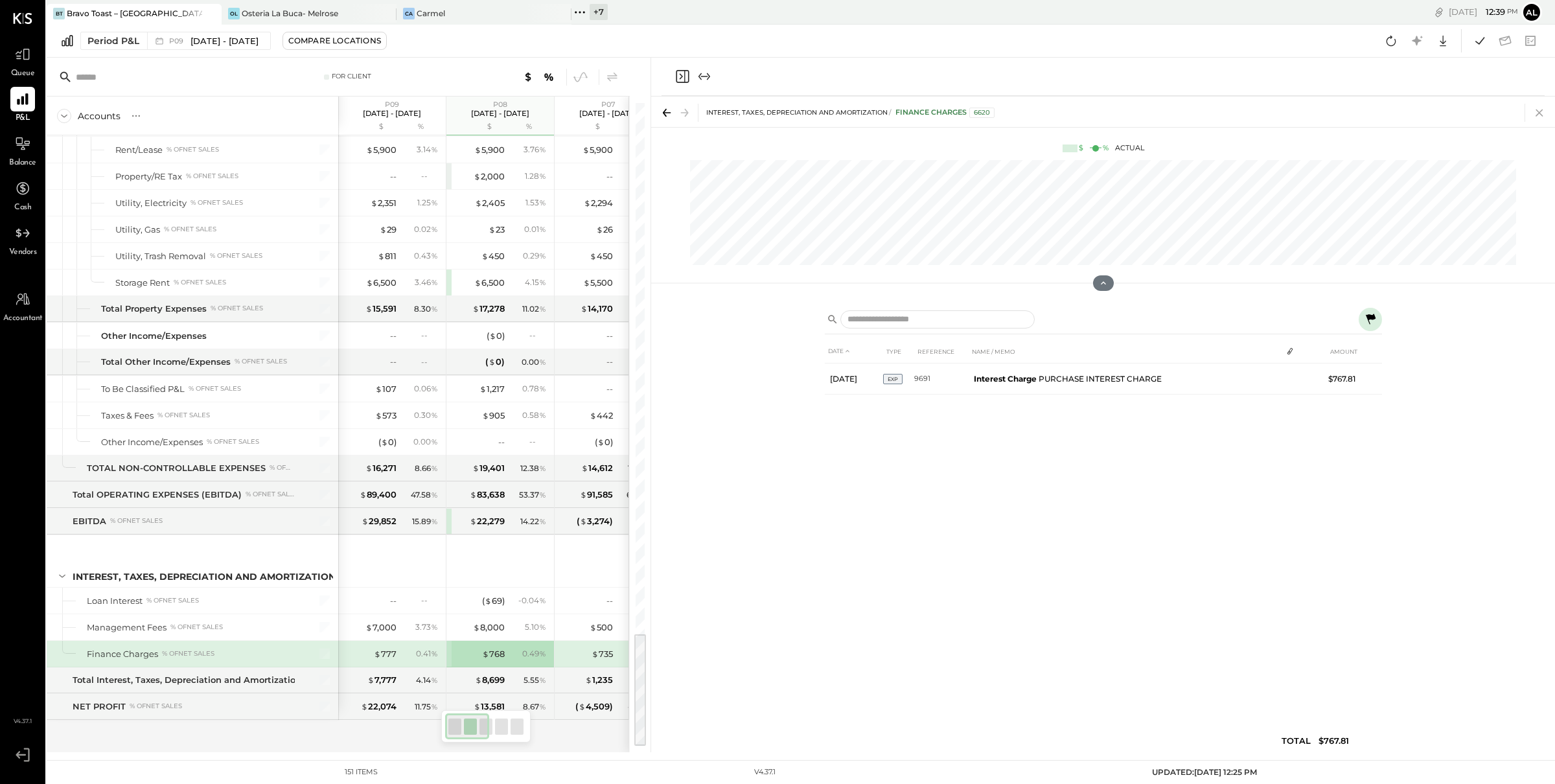
click at [1538, 112] on icon at bounding box center [1539, 112] width 7 height 7
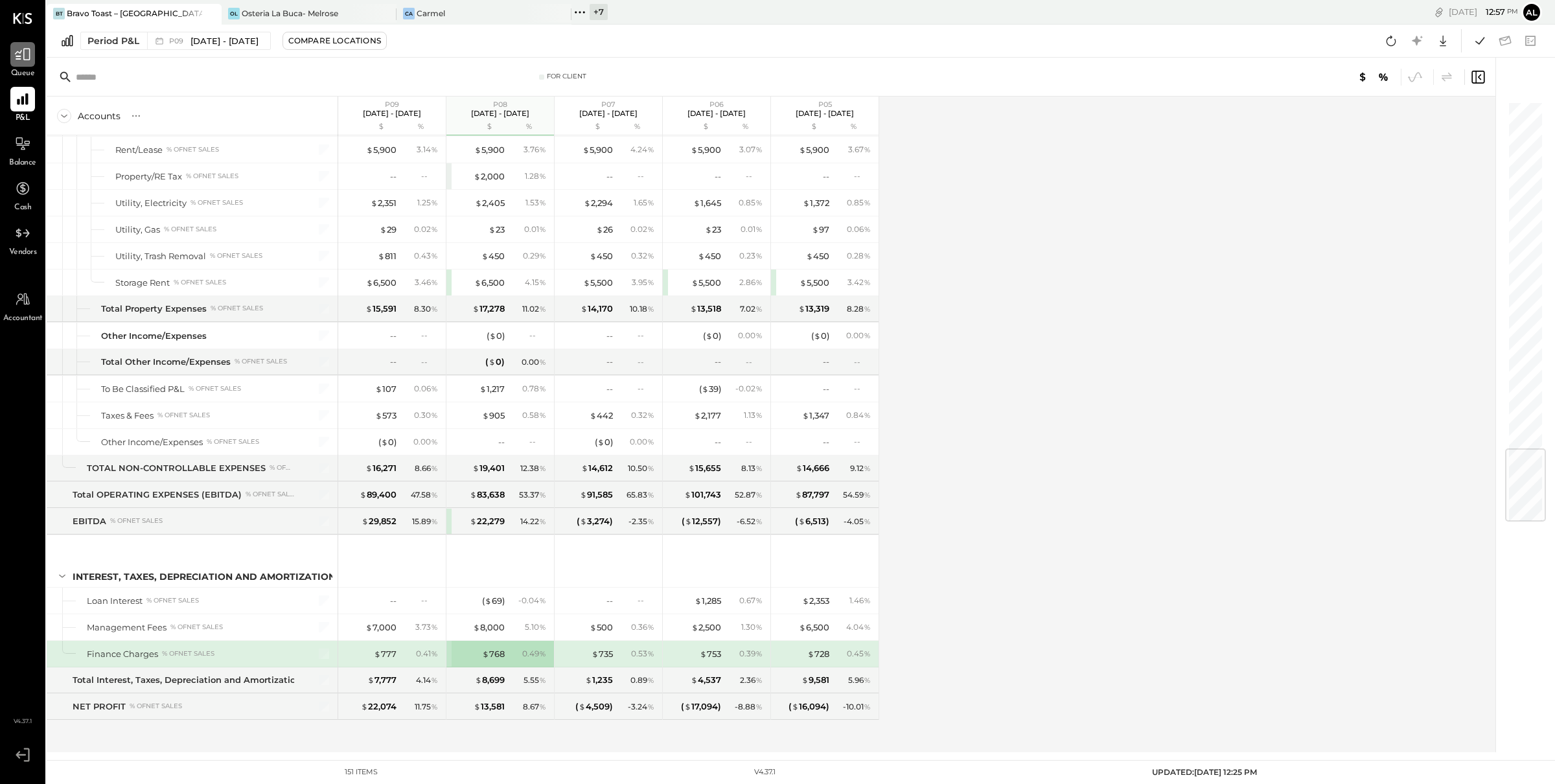
click at [24, 63] on div at bounding box center [23, 55] width 25 height 25
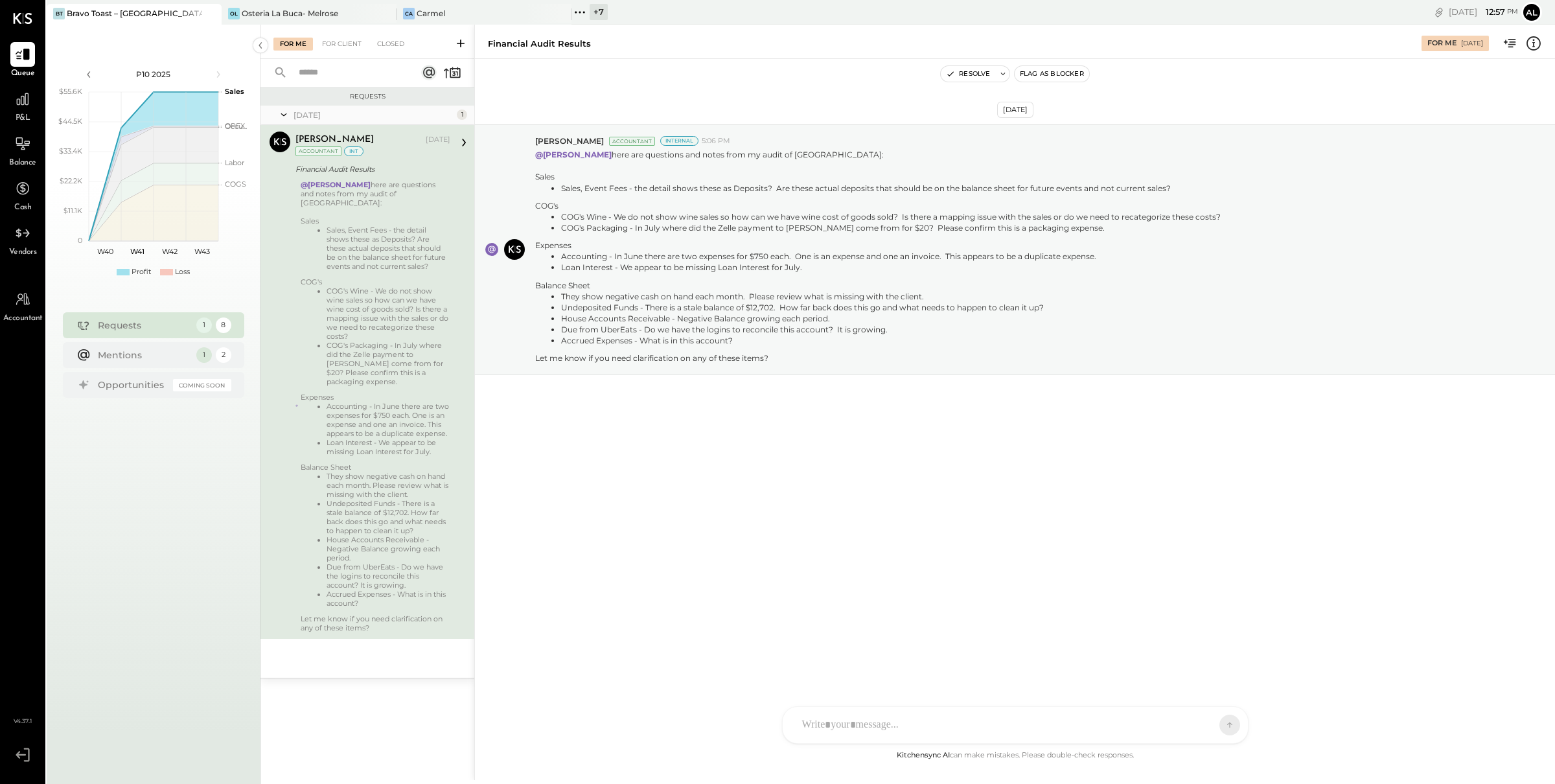
click at [356, 77] on input "text" at bounding box center [350, 73] width 117 height 21
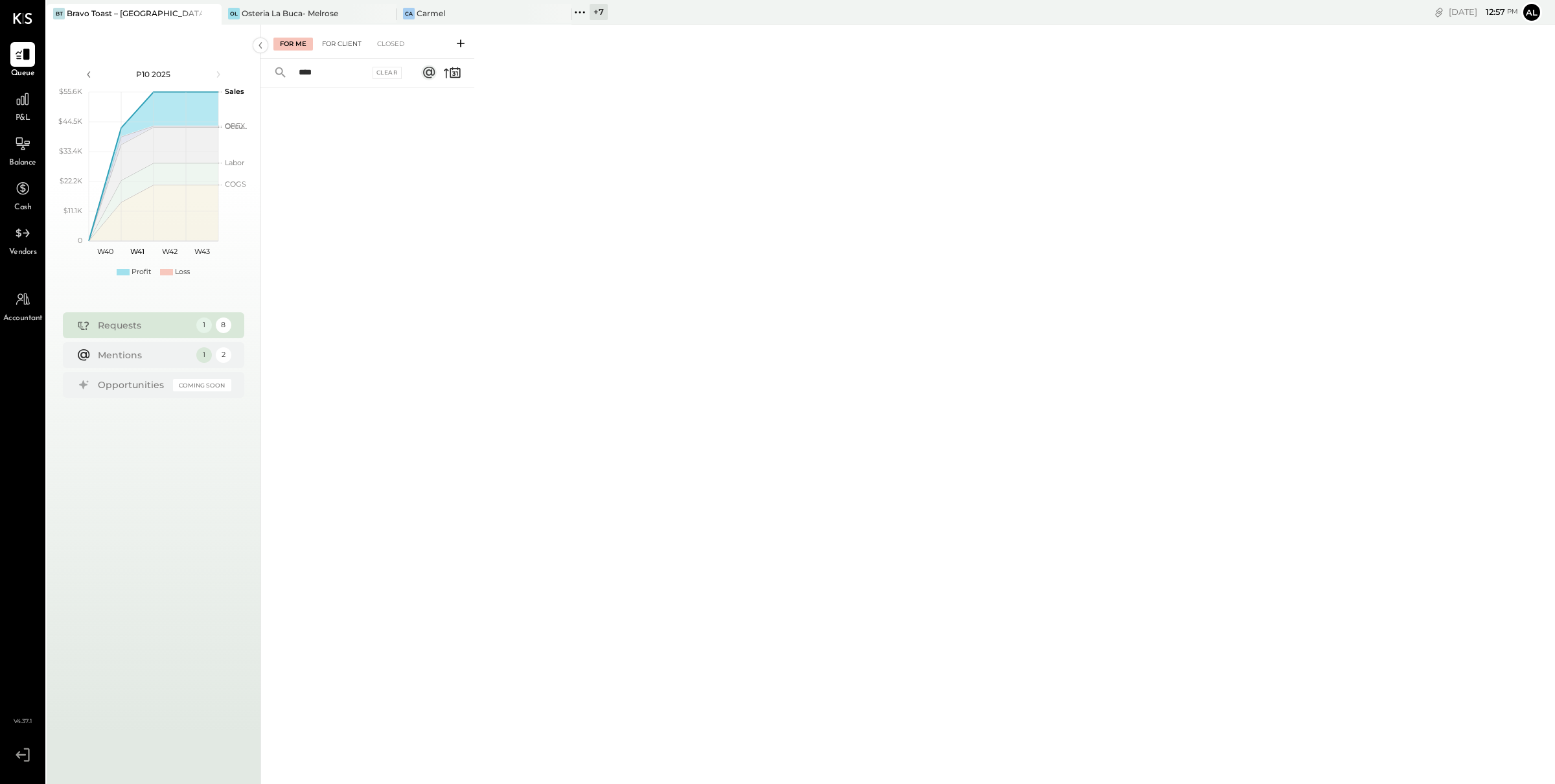
type input "****"
click at [336, 37] on div "For Client" at bounding box center [341, 43] width 53 height 12
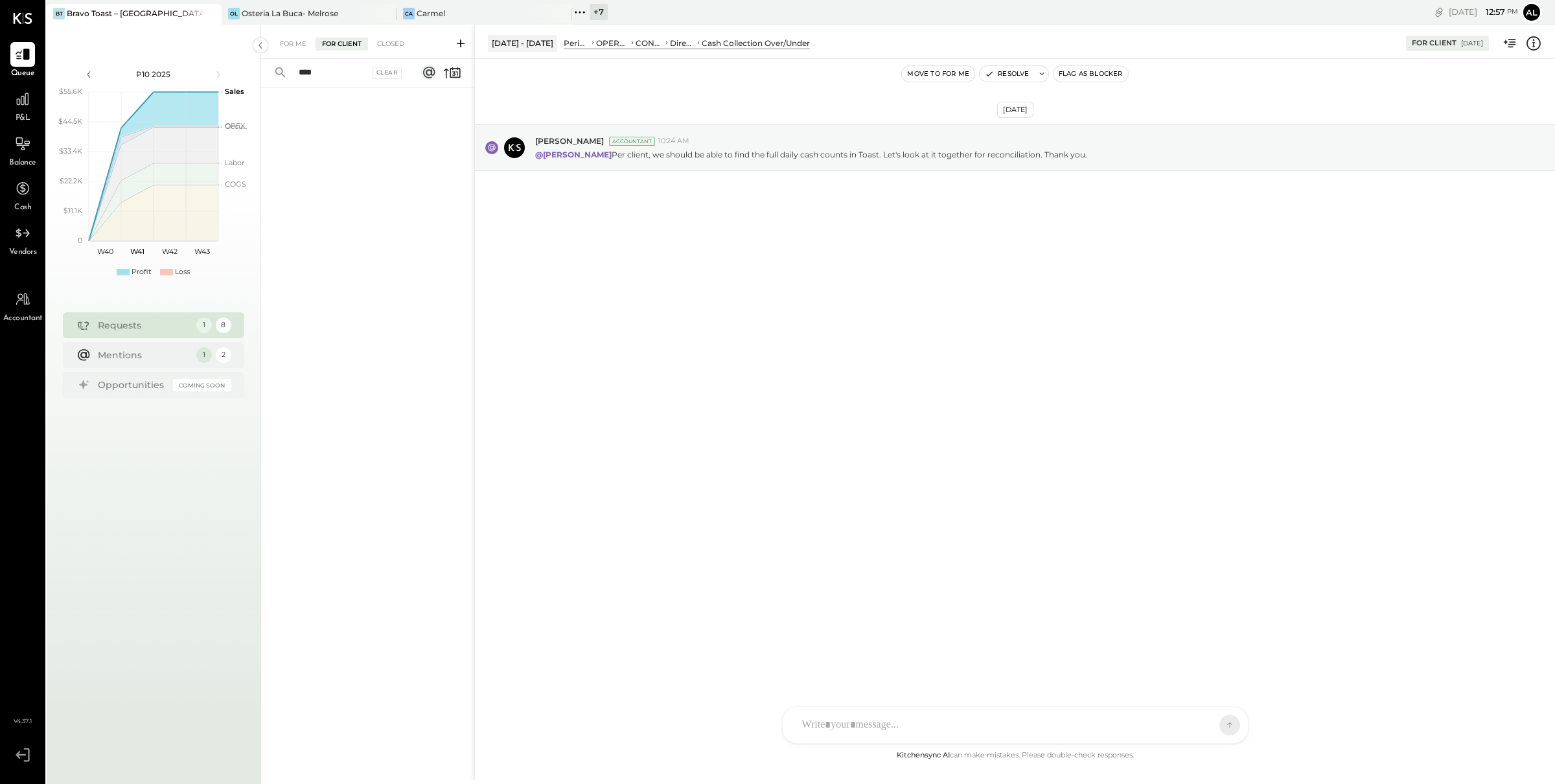
click at [330, 70] on input "****" at bounding box center [331, 73] width 79 height 21
click at [393, 44] on div "Closed" at bounding box center [391, 43] width 40 height 12
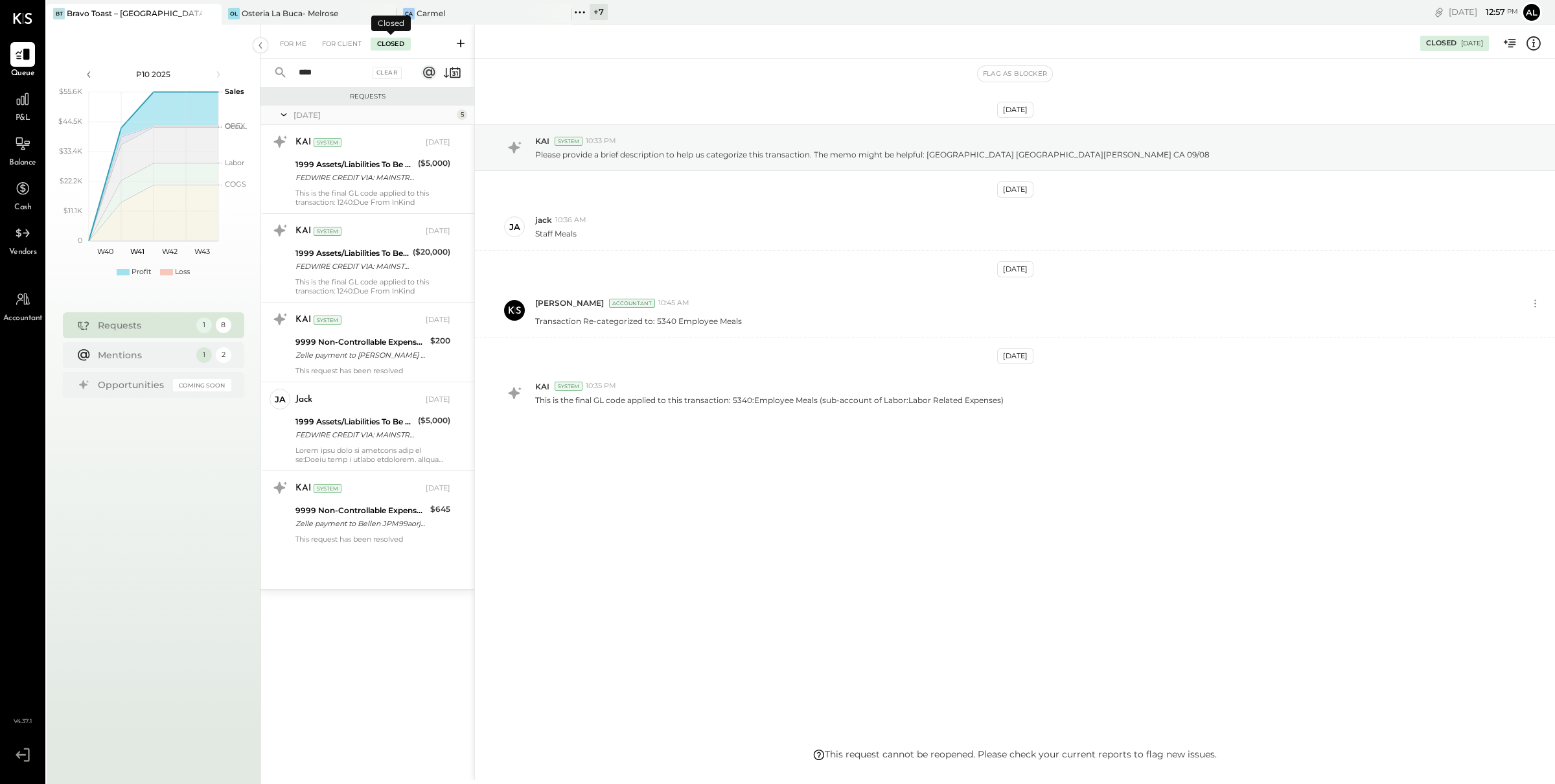
click at [345, 70] on input "****" at bounding box center [331, 73] width 79 height 21
click at [379, 178] on div "FEDWIRE CREDIT VIA: MAINSTREET BANK/[US_BANK_ROUTING_MICR] B/O: INKIND WAREHOUS…" at bounding box center [354, 177] width 118 height 12
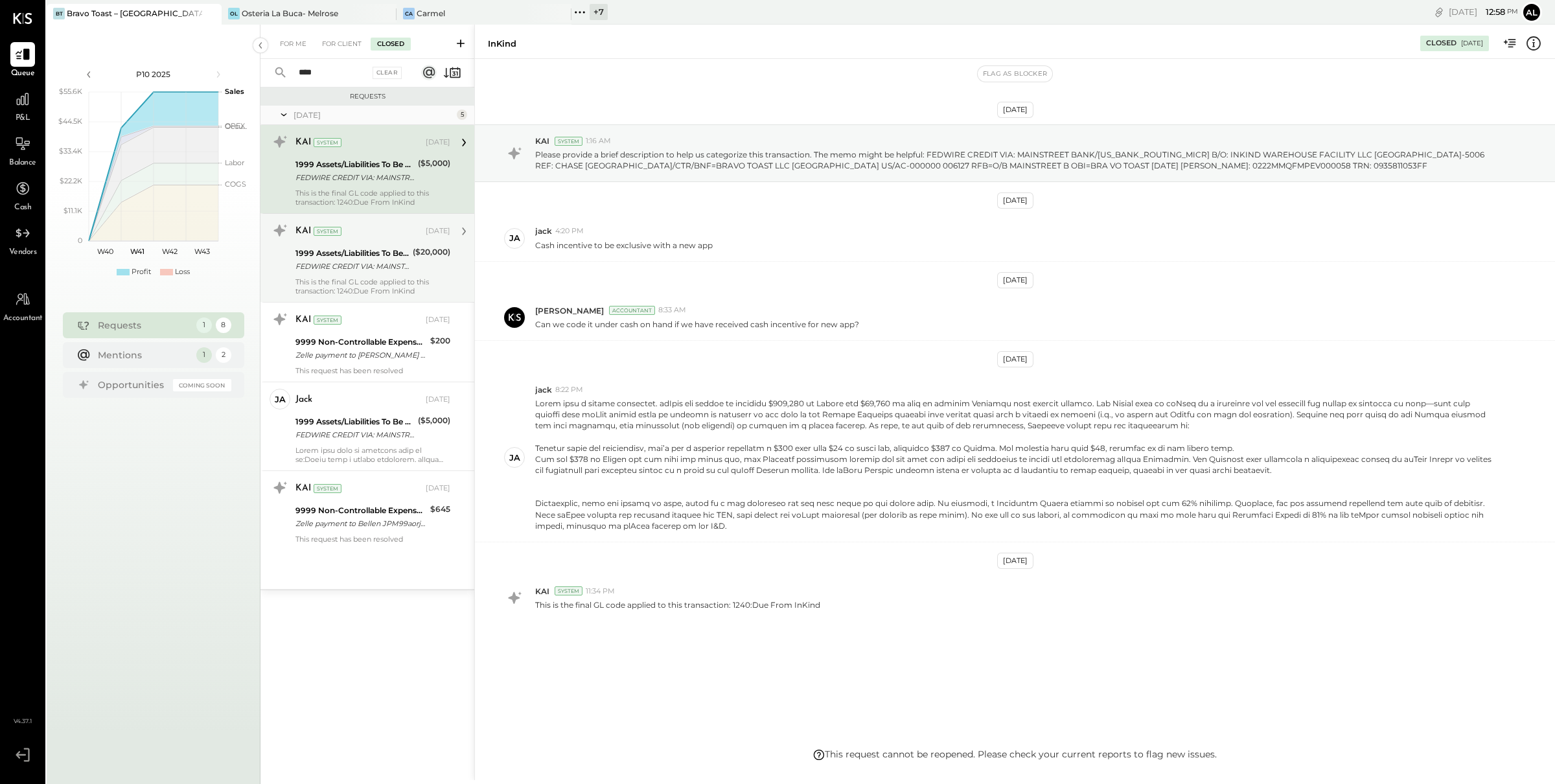
click at [388, 280] on div "This is the final GL code applied to this transaction: 1240:Due From InKind" at bounding box center [372, 286] width 155 height 18
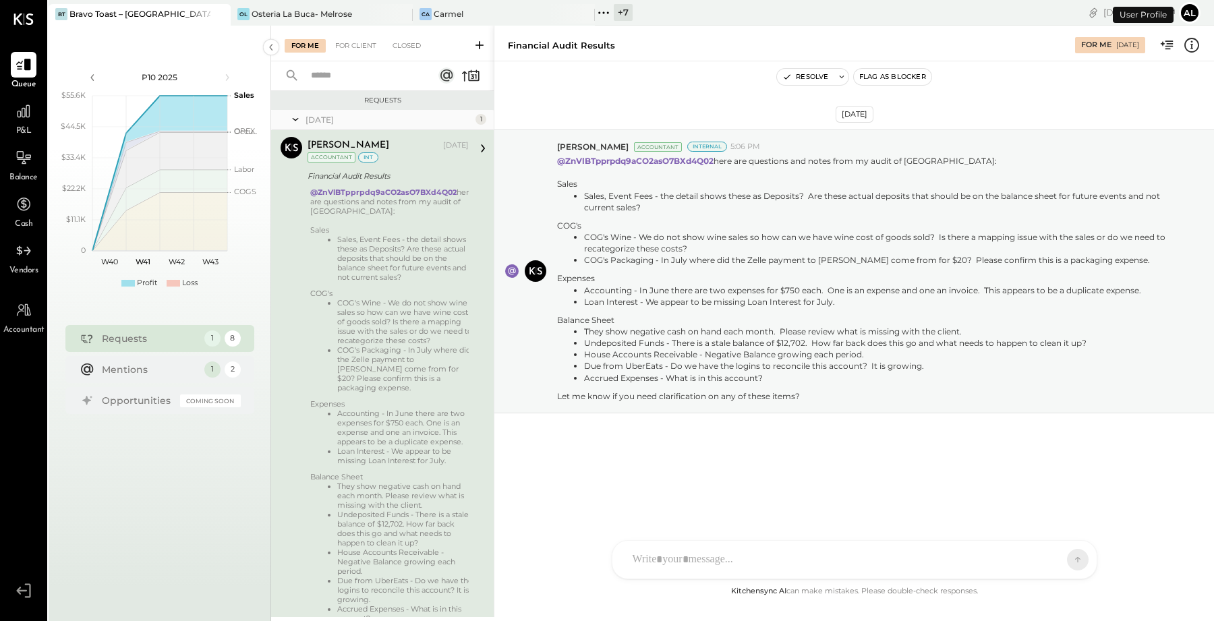
scroll to position [51, 0]
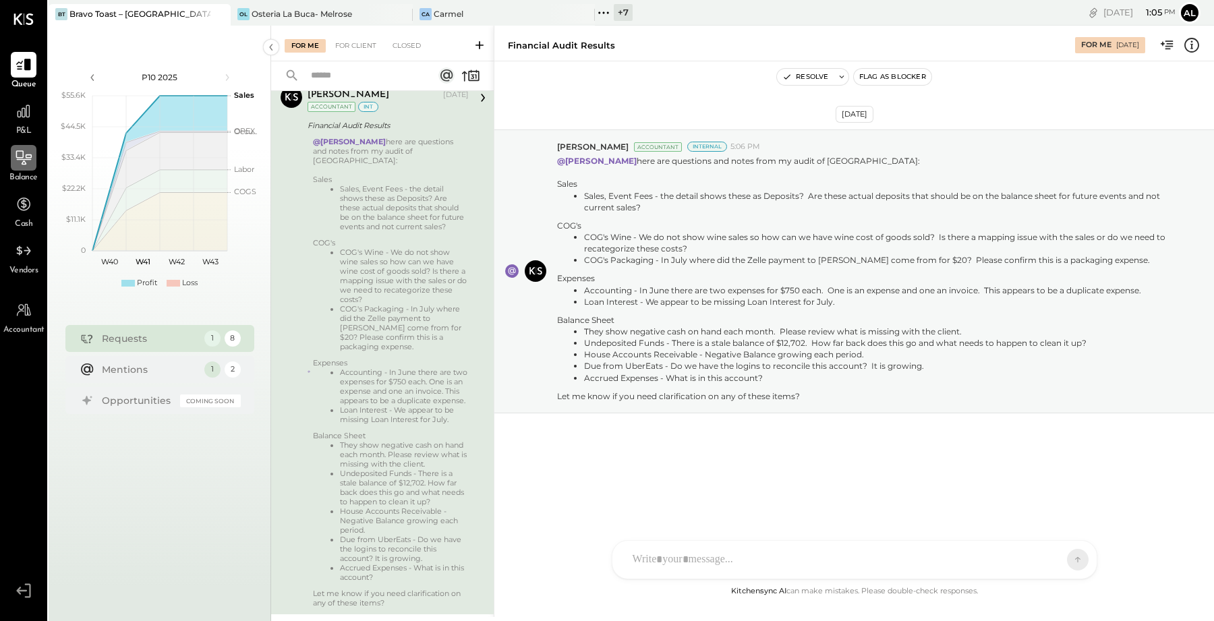
click at [23, 159] on icon at bounding box center [24, 159] width 15 height 1
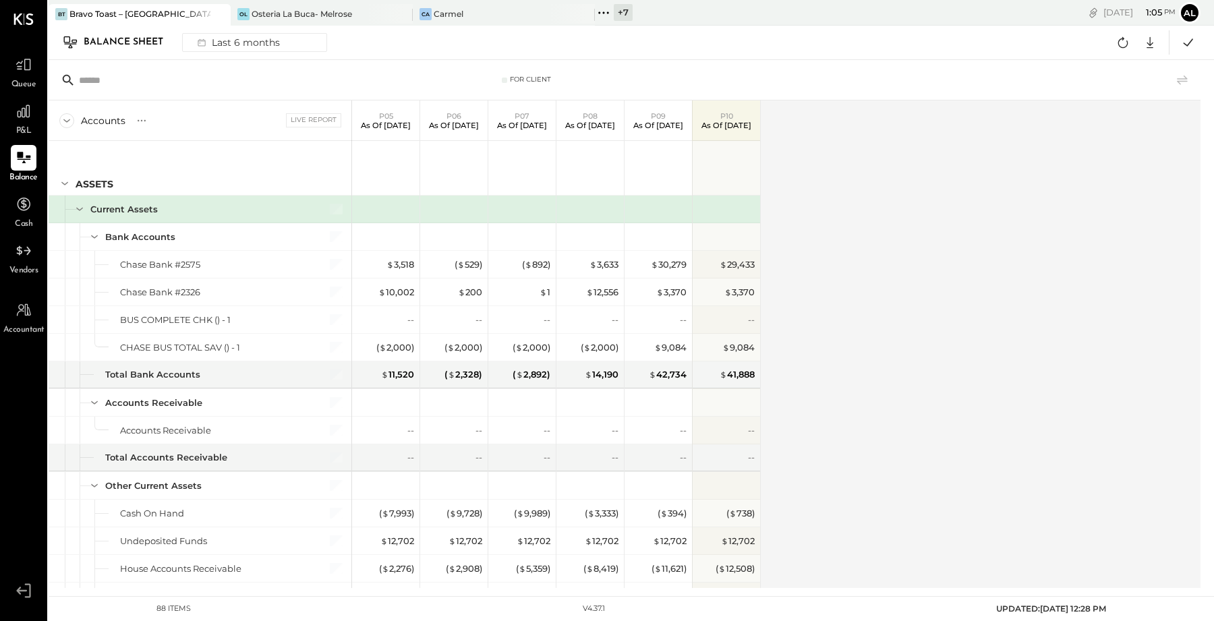
click at [864, 279] on div "Accounts S GL Live Report P05 As of [DATE] P06 As of [DATE] P07 As of [DATE] P0…" at bounding box center [626, 344] width 1154 height 488
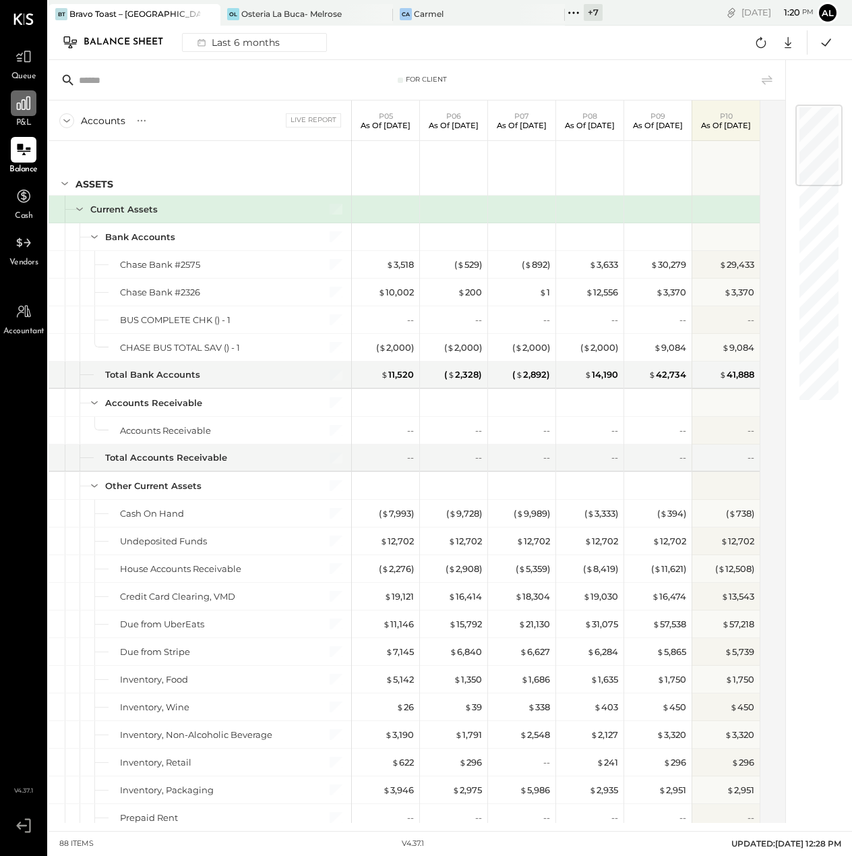
click at [21, 115] on div at bounding box center [24, 103] width 26 height 26
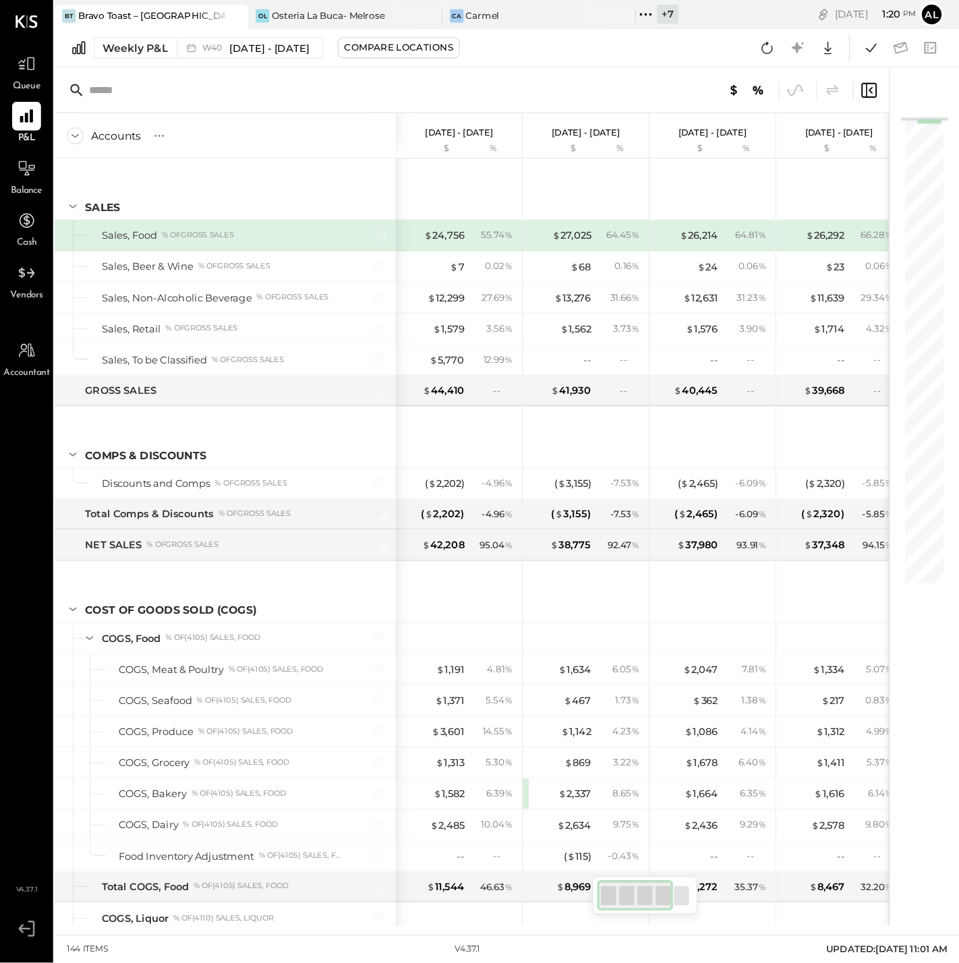
scroll to position [1034, 0]
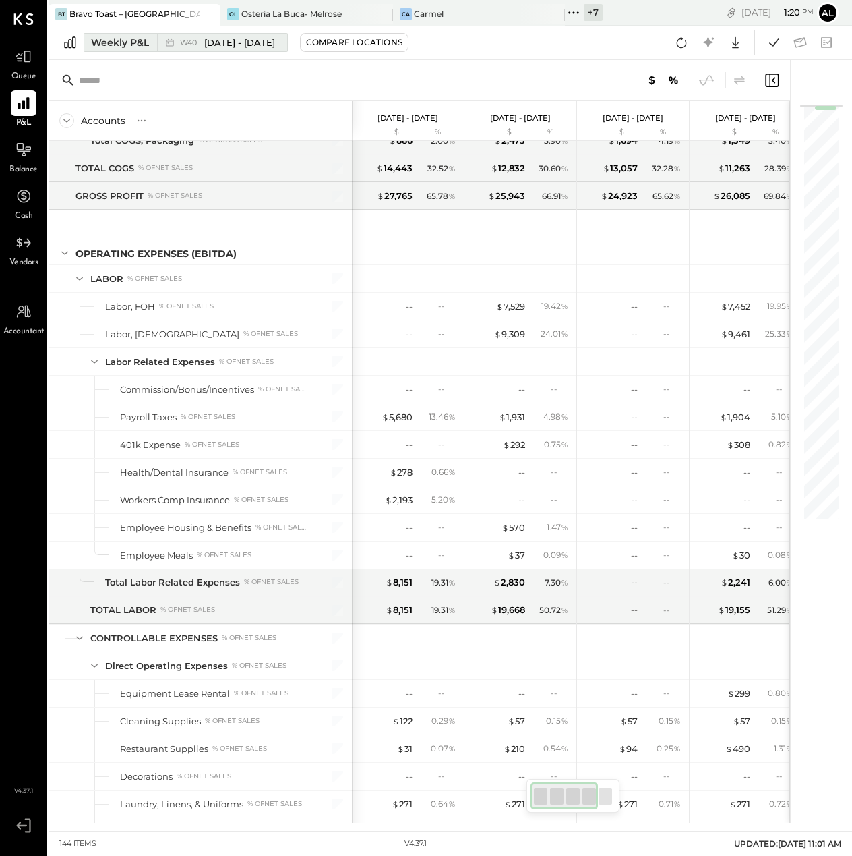
click at [105, 36] on div "Weekly P&L" at bounding box center [120, 42] width 58 height 13
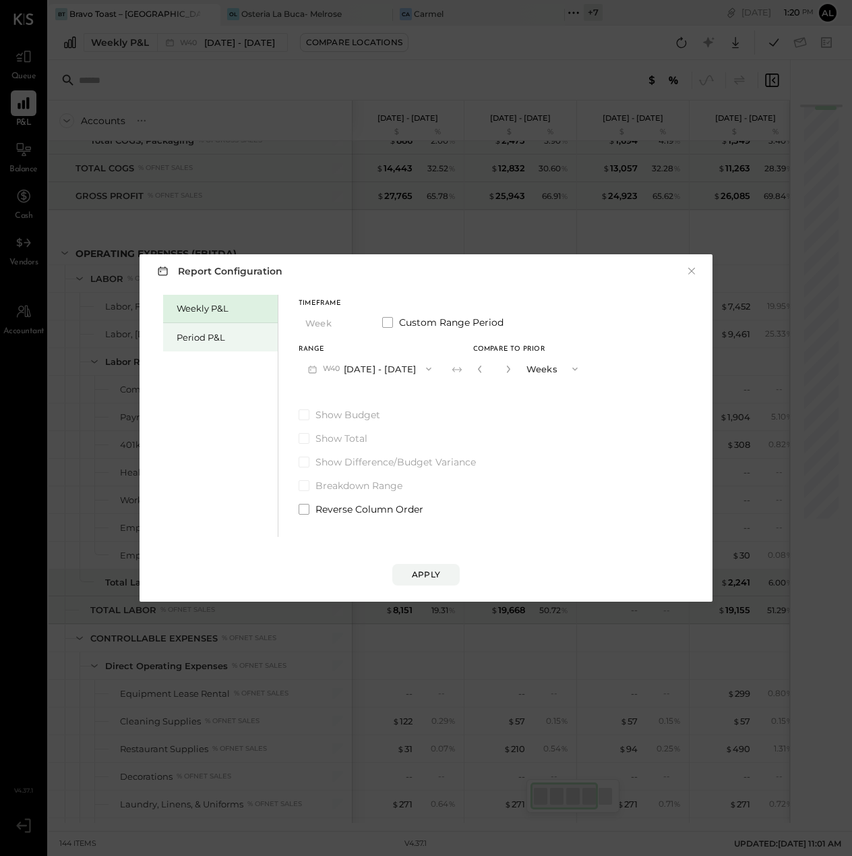
click at [212, 345] on div "Period P&L" at bounding box center [220, 337] width 115 height 28
click at [430, 373] on button "P10 [DATE] - [DATE]" at bounding box center [368, 368] width 138 height 25
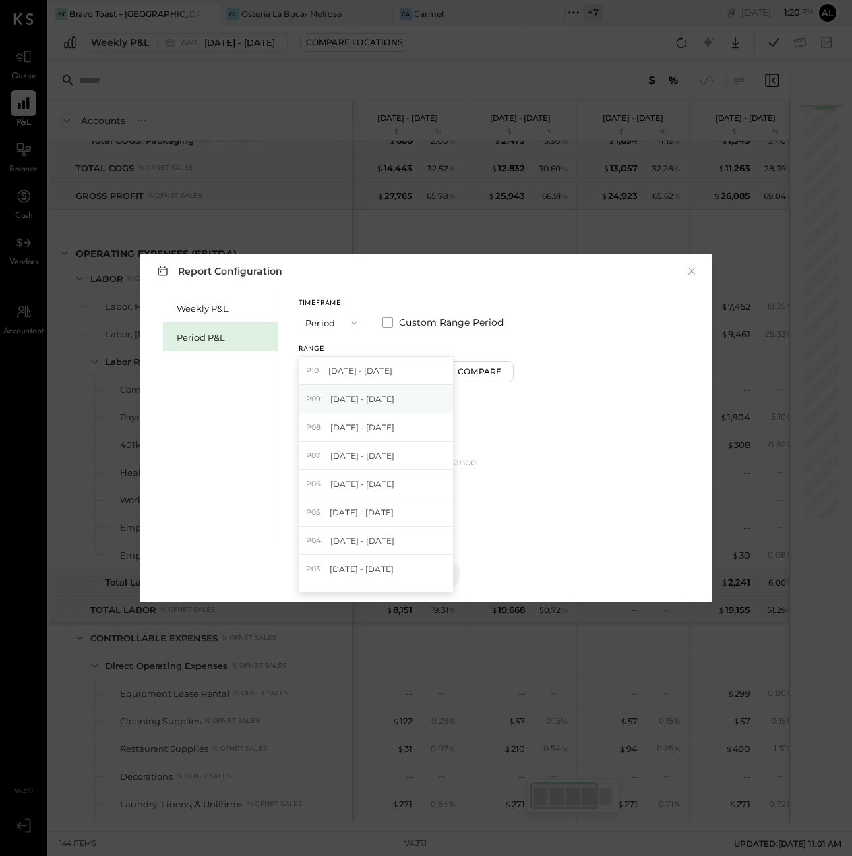
click at [394, 399] on span "[DATE] - [DATE]" at bounding box center [362, 398] width 64 height 11
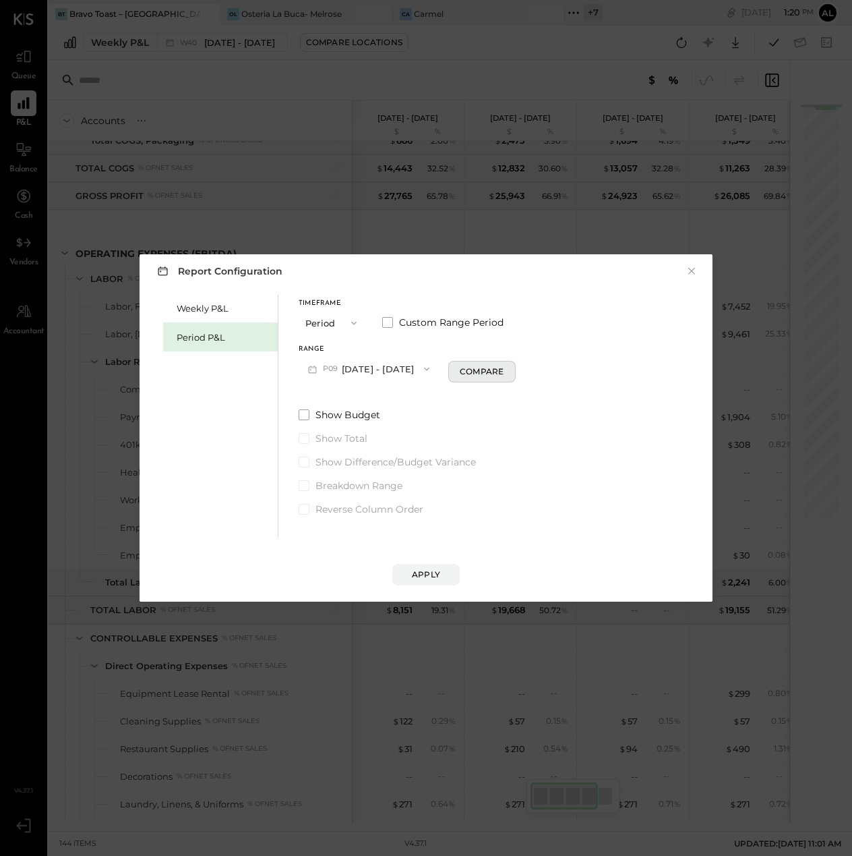
click at [498, 374] on div "Compare" at bounding box center [482, 370] width 44 height 11
click at [510, 372] on icon "button" at bounding box center [506, 369] width 8 height 8
type input "*"
click at [425, 566] on button "Apply" at bounding box center [425, 575] width 67 height 22
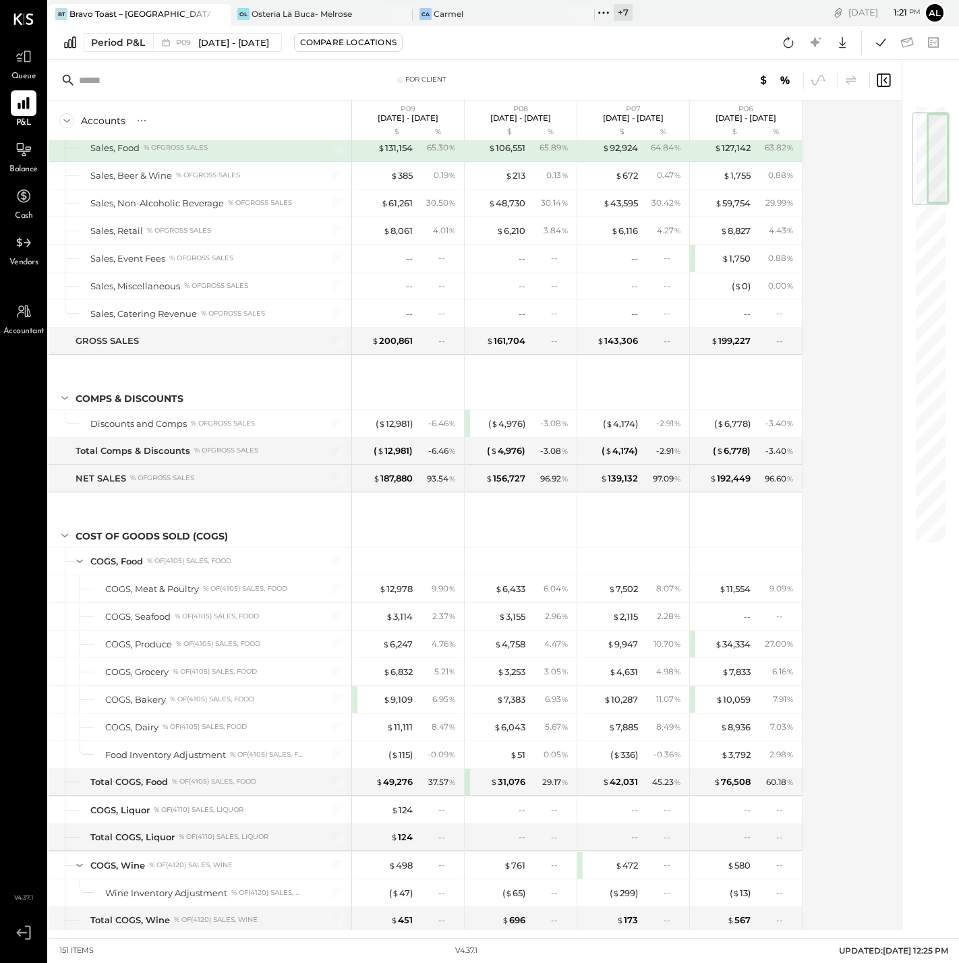
scroll to position [1042, 0]
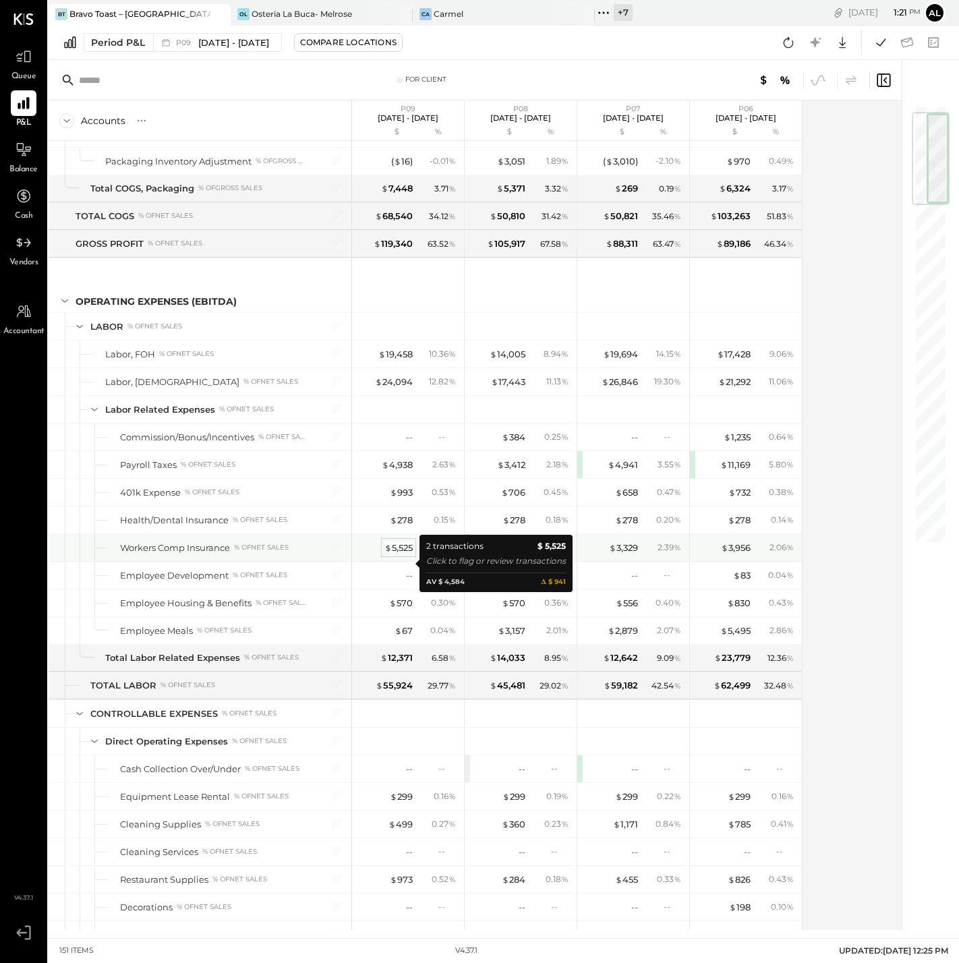
click at [411, 554] on div "$ 5,525" at bounding box center [398, 547] width 28 height 13
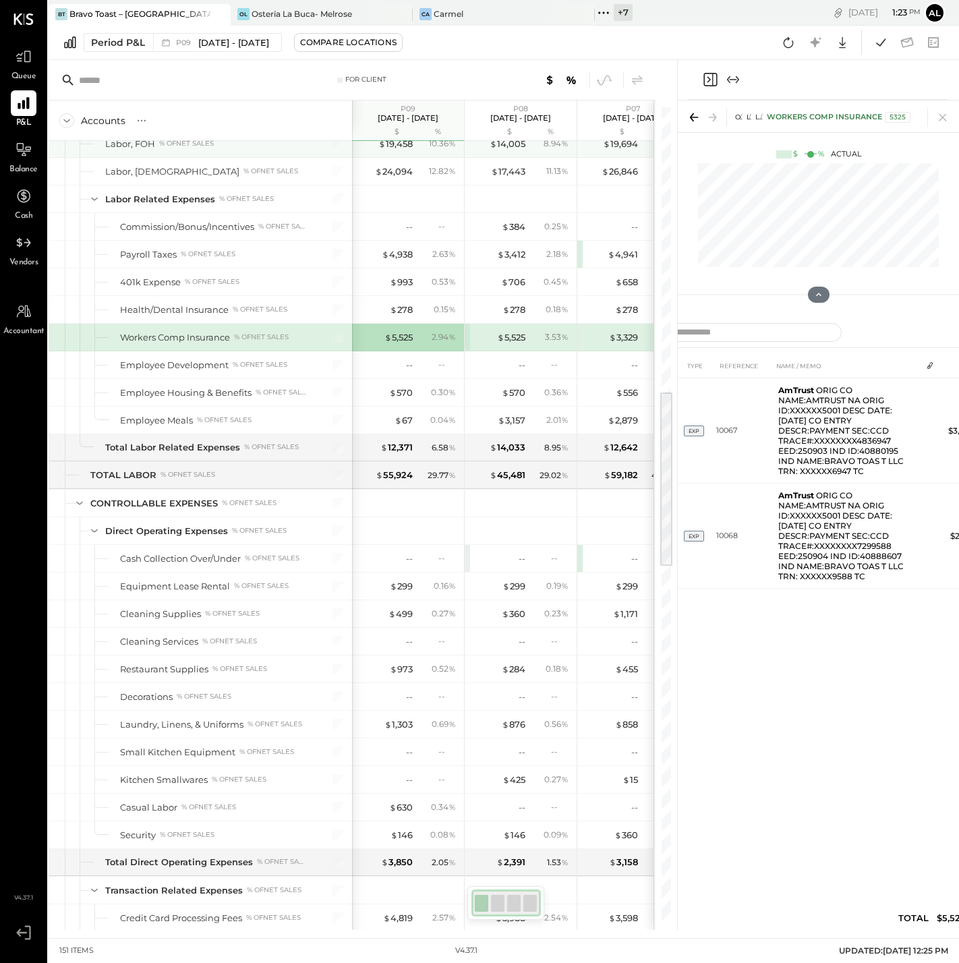
scroll to position [1301, 0]
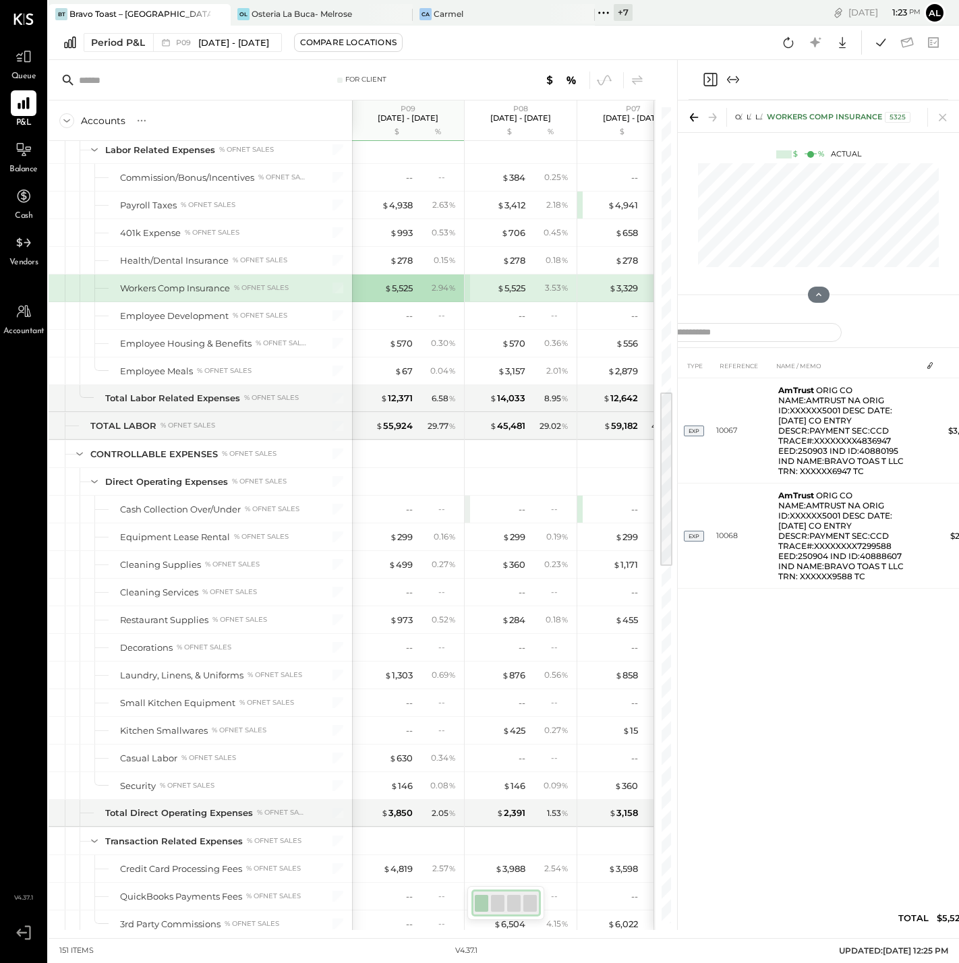
click at [921, 81] on div at bounding box center [818, 80] width 260 height 40
click at [942, 123] on icon at bounding box center [942, 117] width 19 height 19
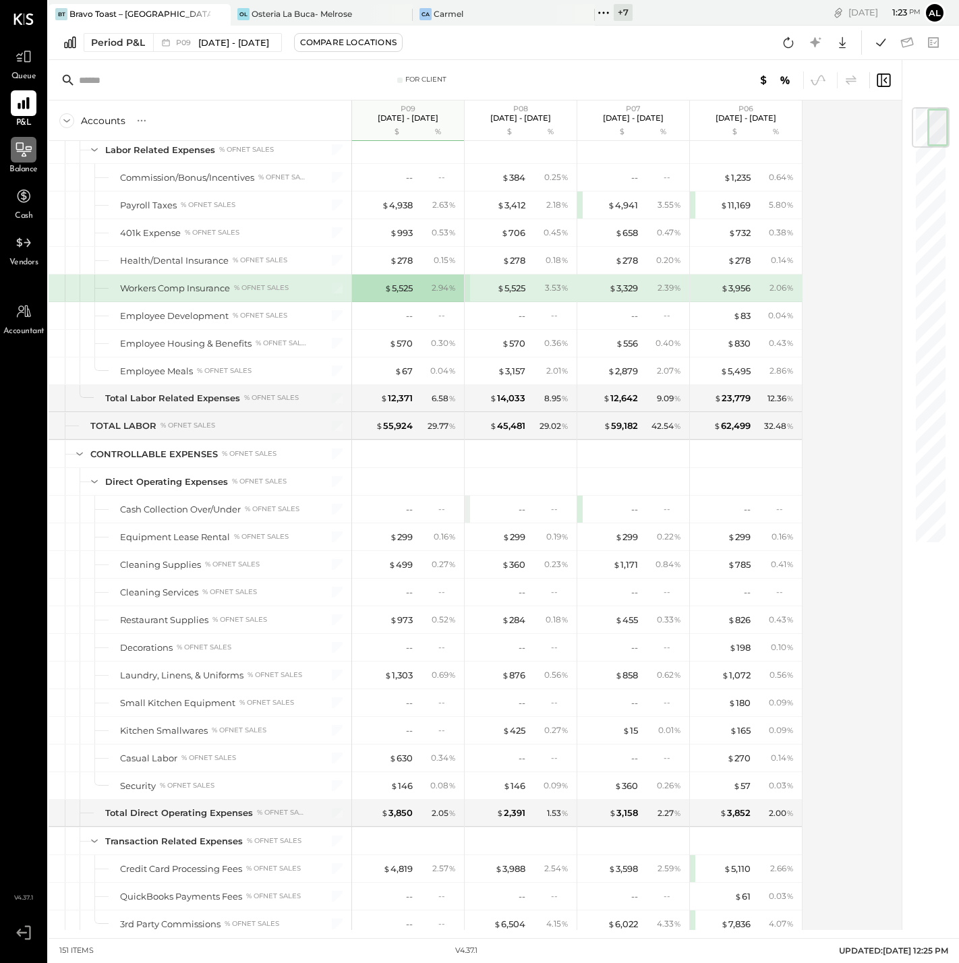
click at [20, 162] on div at bounding box center [24, 150] width 26 height 26
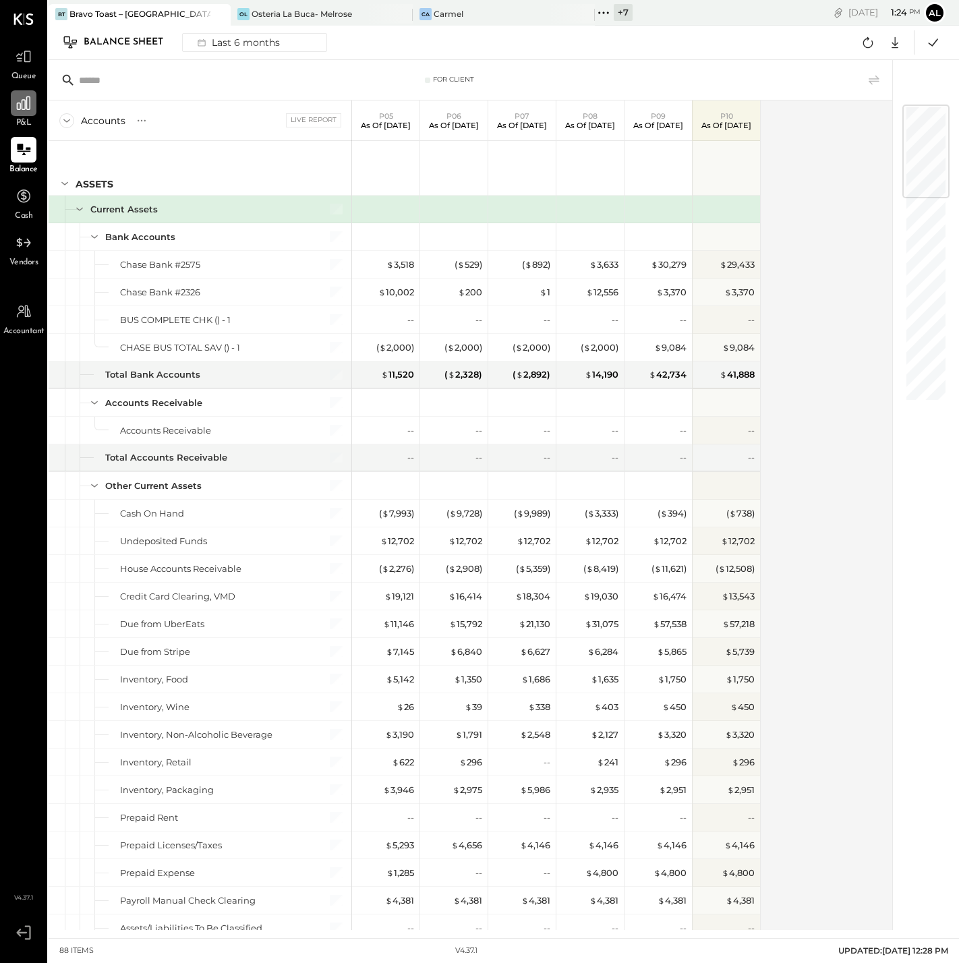
click at [20, 105] on icon at bounding box center [23, 102] width 13 height 13
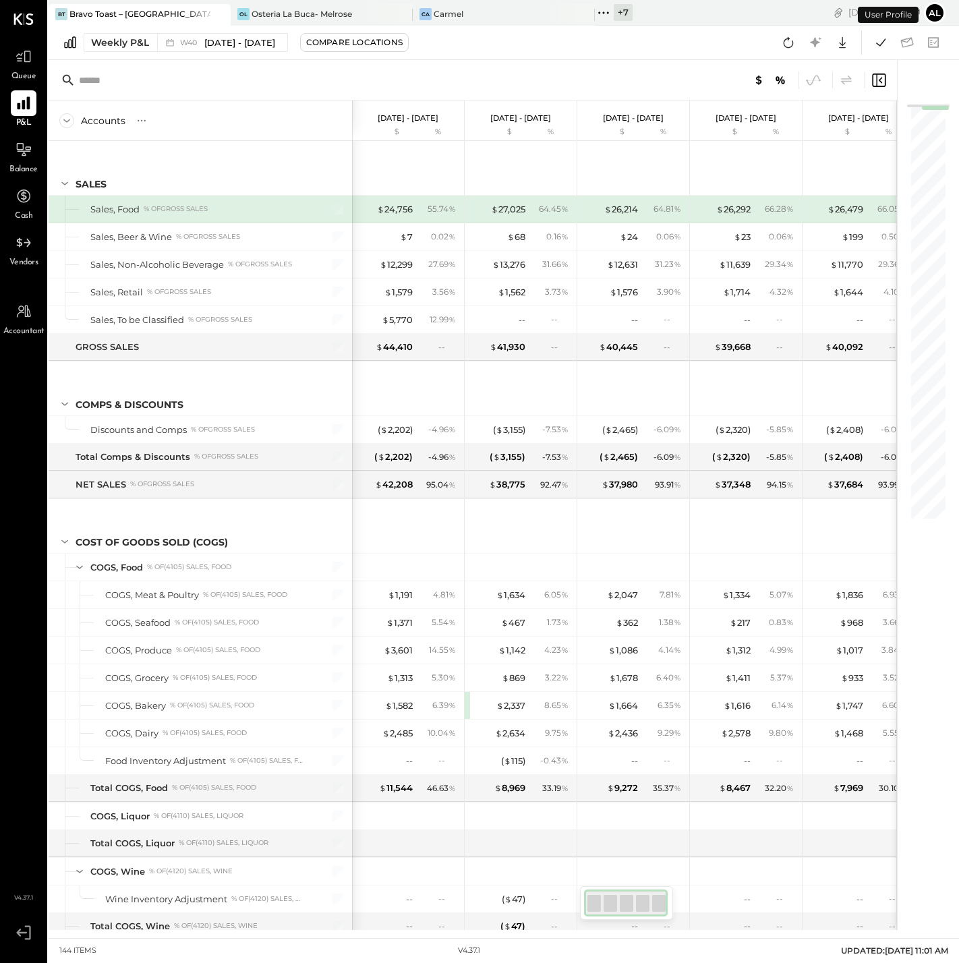
click at [134, 51] on div "Weekly P&L W40 Sep 29 - Oct 5, 2025 Compare Locations" at bounding box center [235, 42] width 347 height 19
click at [122, 41] on div "Weekly P&L" at bounding box center [120, 42] width 58 height 13
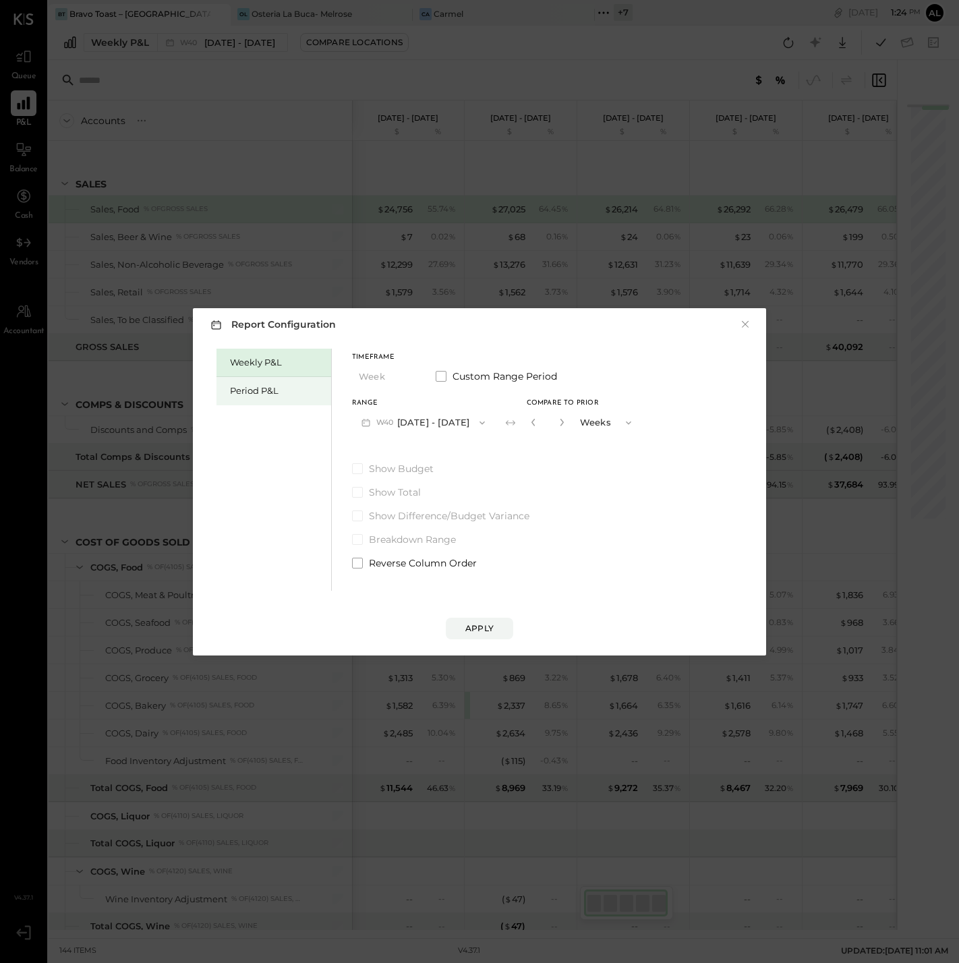
click at [263, 384] on div "Period P&L" at bounding box center [277, 390] width 94 height 13
click at [447, 419] on button "P10 [DATE] - [DATE]" at bounding box center [421, 422] width 138 height 25
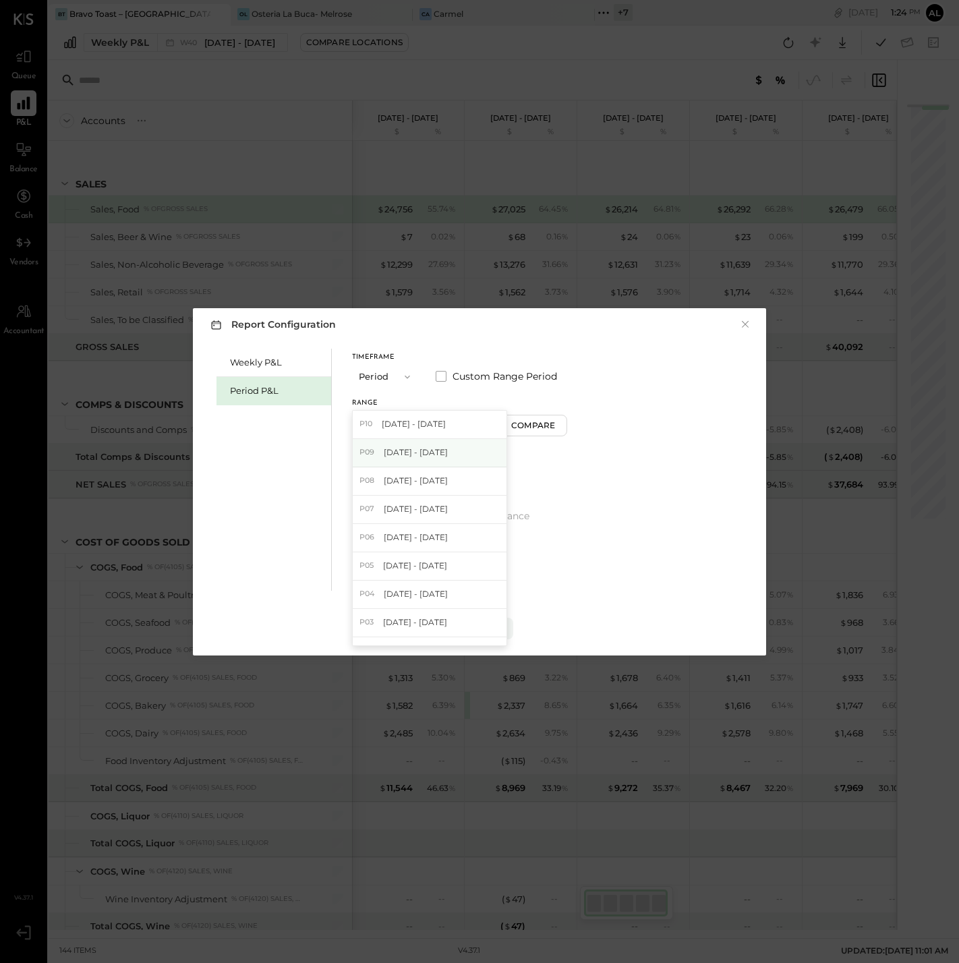
drag, startPoint x: 445, startPoint y: 467, endPoint x: 455, endPoint y: 449, distance: 20.2
click at [455, 449] on div "P10 Sep 29 - Oct 26, 2025 P09 Aug 25 - Sep 28, 2025 P08 Jul 28 - Aug 24, 2025 P…" at bounding box center [429, 528] width 155 height 236
click at [434, 450] on span "[DATE] - [DATE]" at bounding box center [416, 451] width 64 height 11
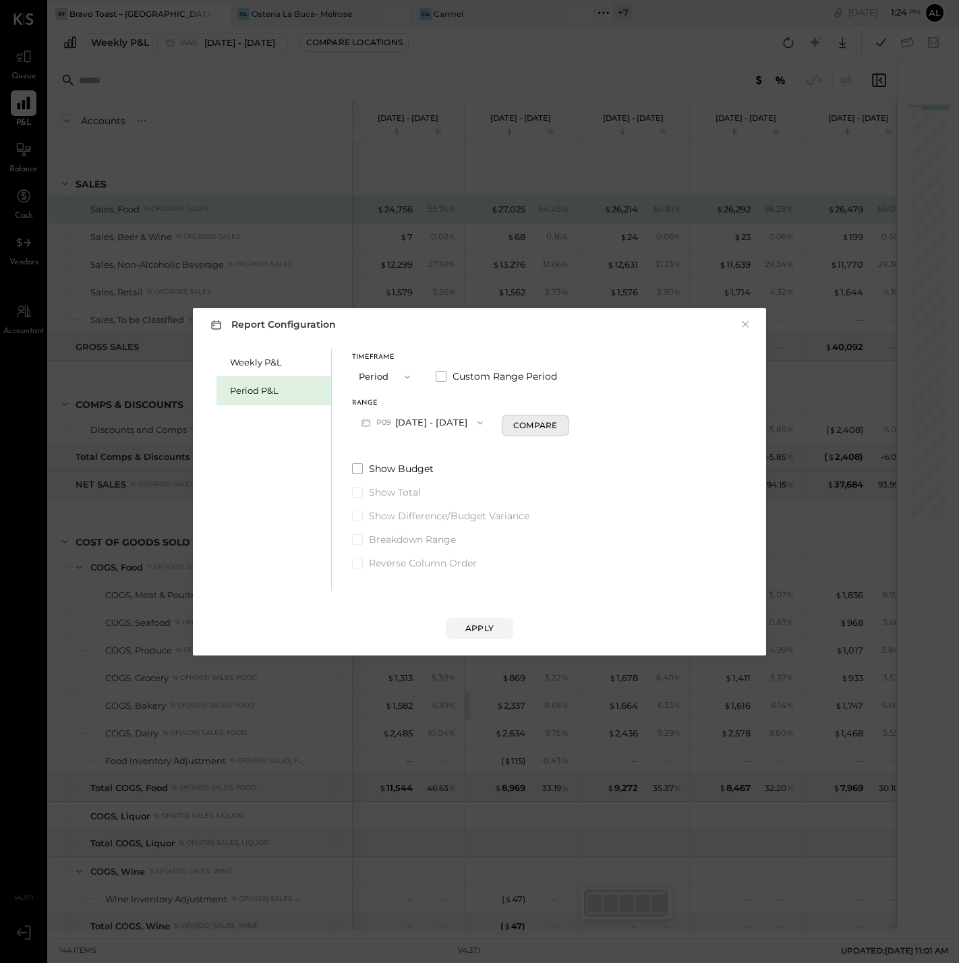
click at [557, 430] on div "Compare" at bounding box center [535, 424] width 44 height 11
click at [564, 420] on icon "button" at bounding box center [560, 422] width 8 height 8
type input "*"
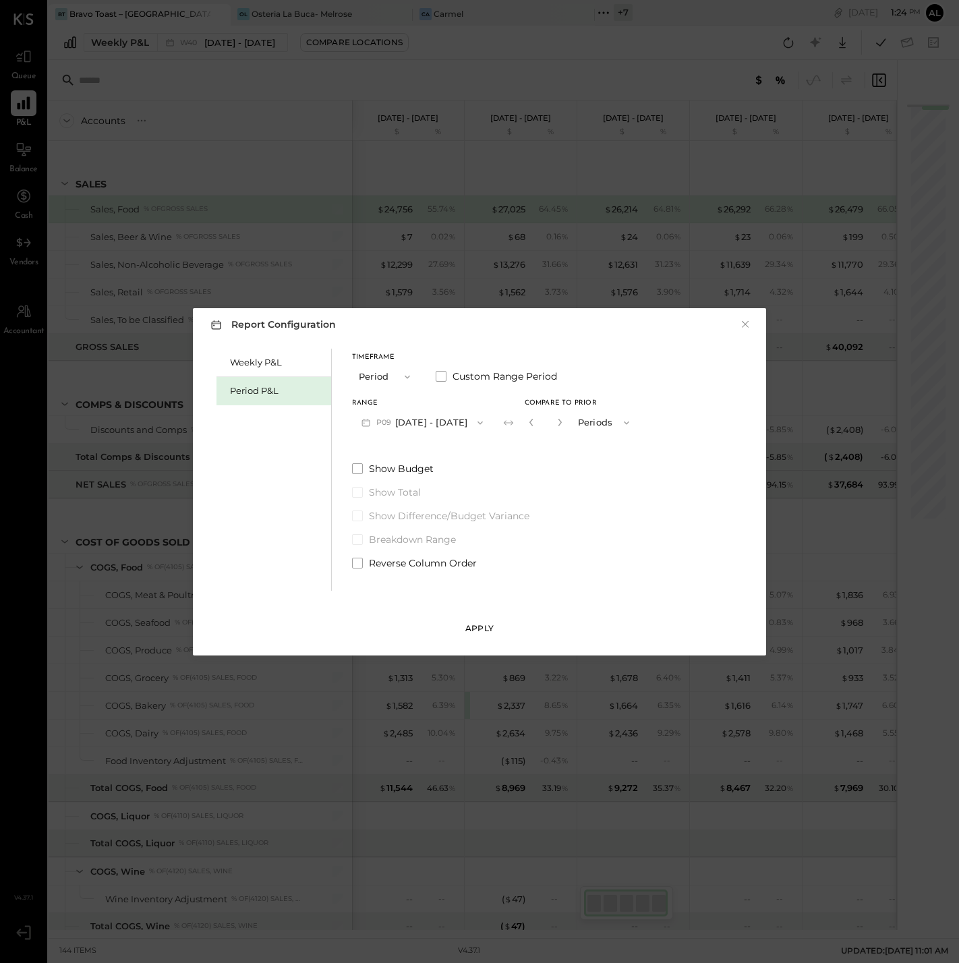
click at [481, 620] on div "Apply" at bounding box center [479, 627] width 28 height 11
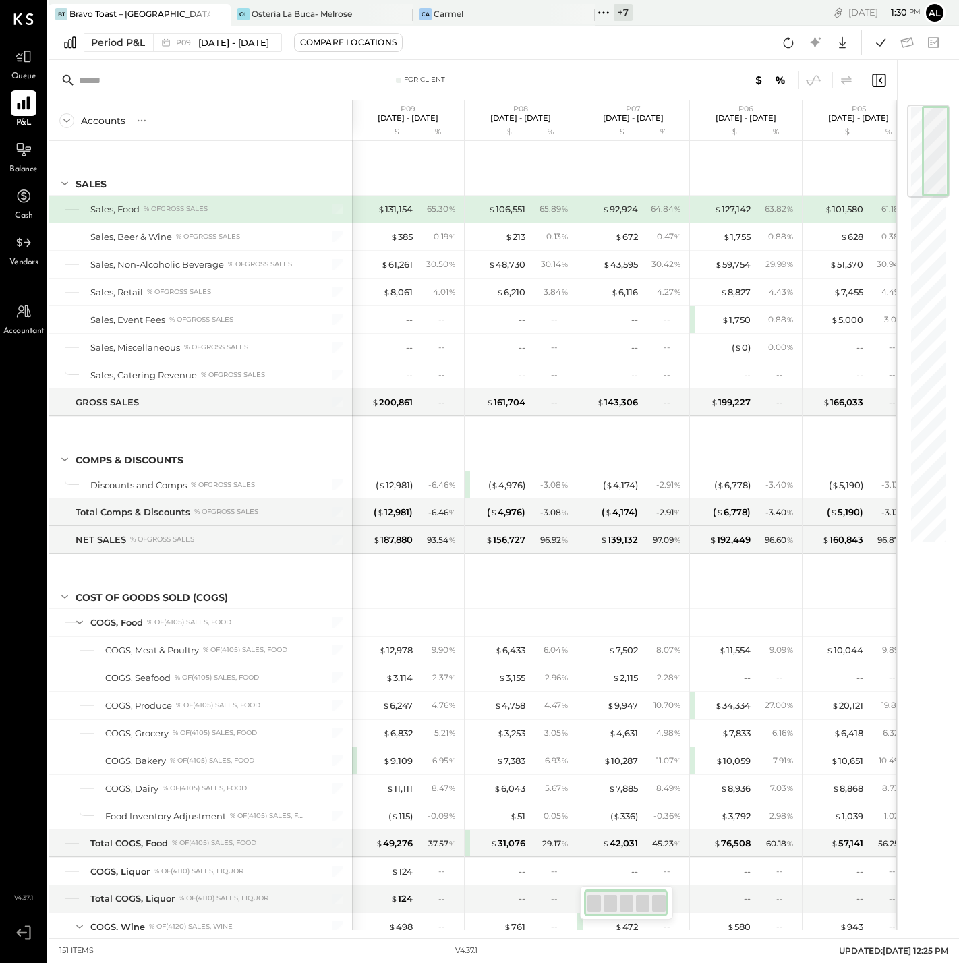
click at [272, 87] on input "text" at bounding box center [185, 80] width 212 height 24
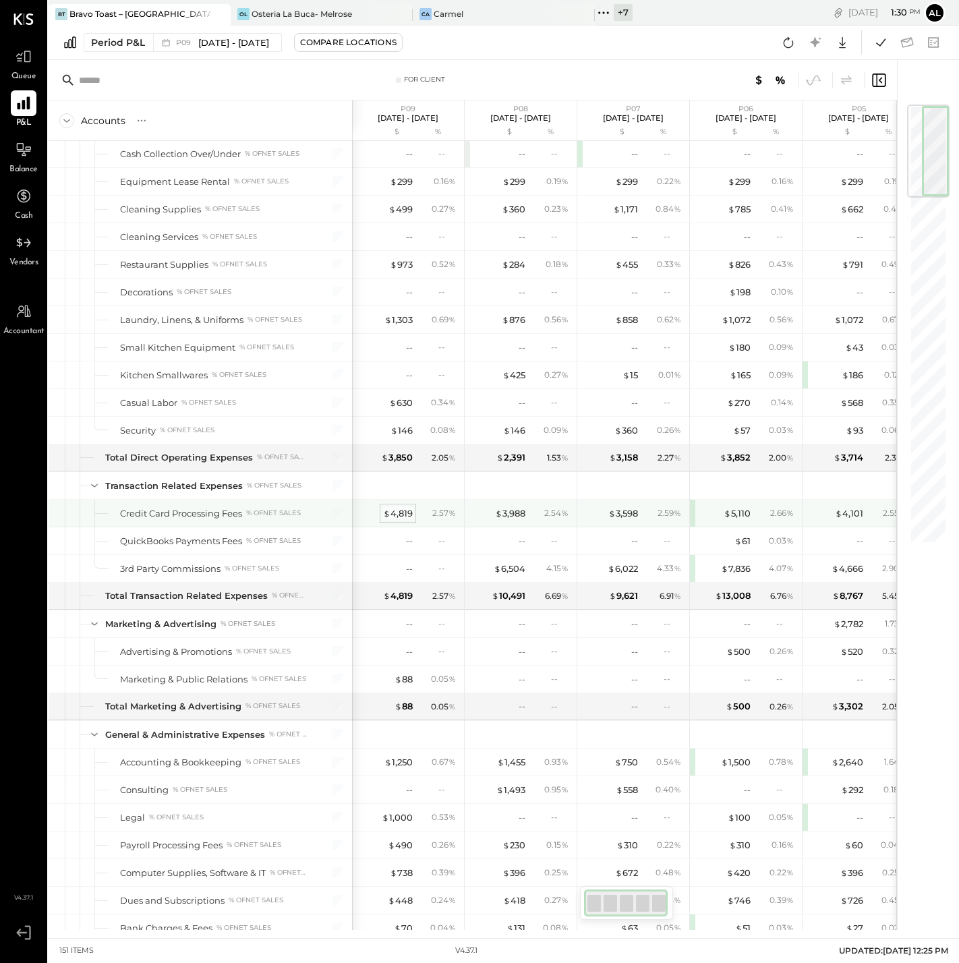
click at [408, 520] on div "$ 4,819" at bounding box center [398, 513] width 30 height 13
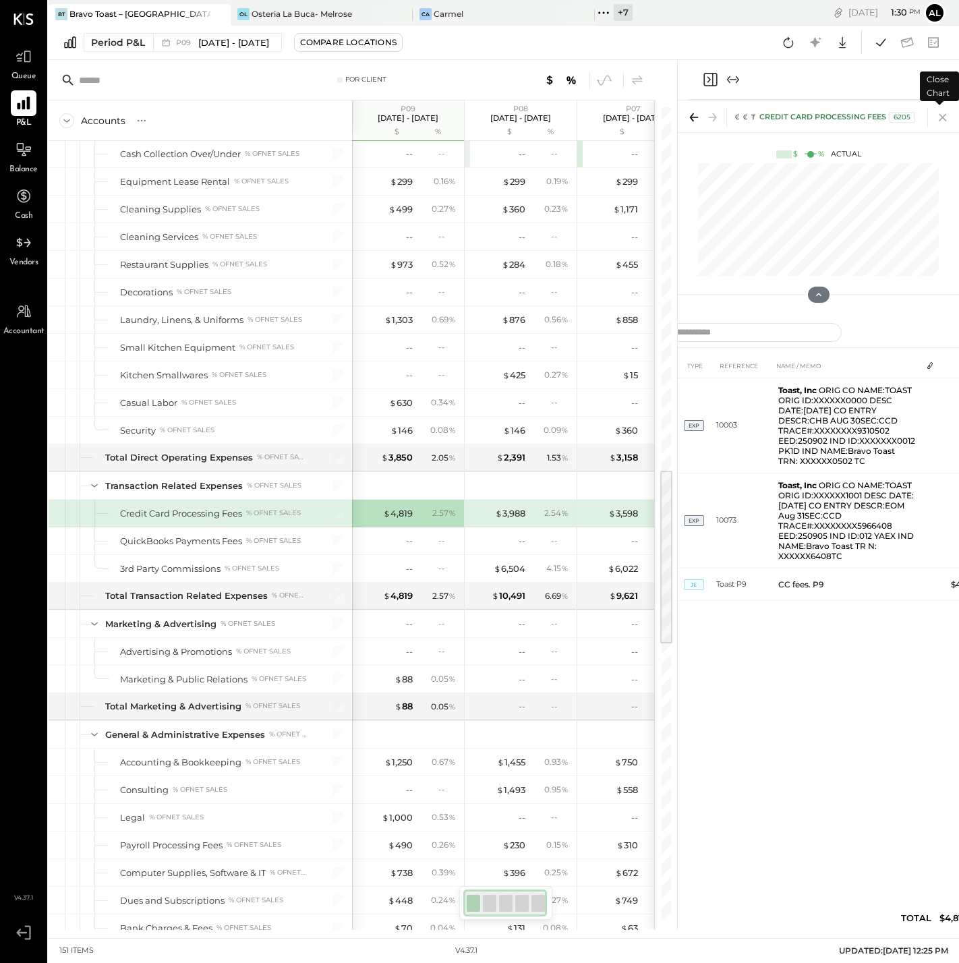
click at [939, 121] on icon at bounding box center [942, 117] width 7 height 7
